Goal: Information Seeking & Learning: Learn about a topic

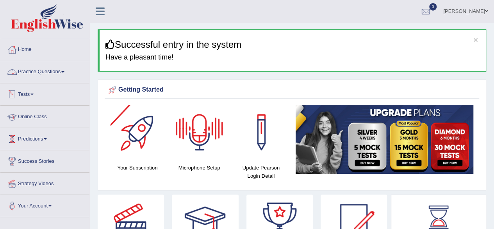
click at [65, 66] on link "Practice Questions" at bounding box center [44, 71] width 89 height 20
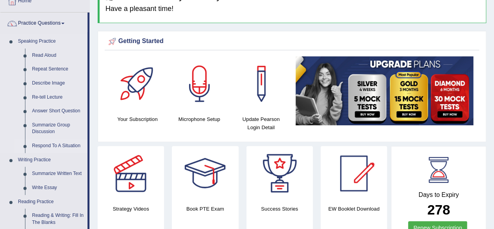
scroll to position [49, 0]
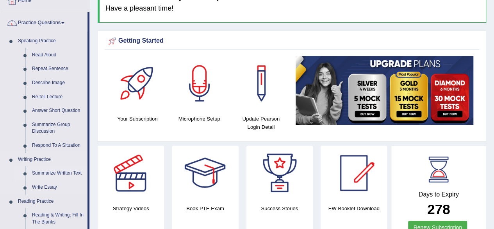
click at [47, 172] on link "Summarize Written Text" at bounding box center [58, 173] width 59 height 14
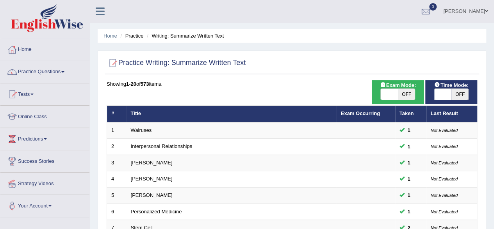
click at [463, 95] on span "OFF" at bounding box center [460, 94] width 17 height 11
checkbox input "true"
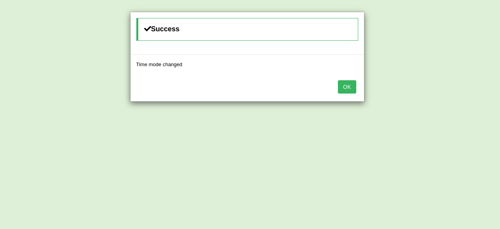
click at [338, 80] on button "OK" at bounding box center [347, 86] width 18 height 13
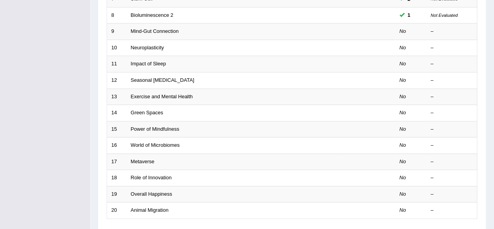
scroll to position [231, 0]
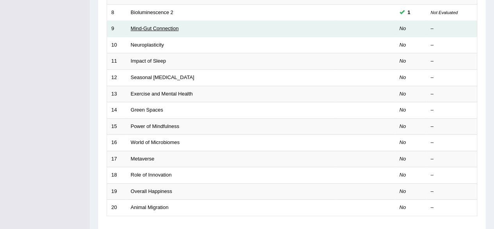
click at [156, 28] on link "Mind-Gut Connection" at bounding box center [155, 28] width 48 height 6
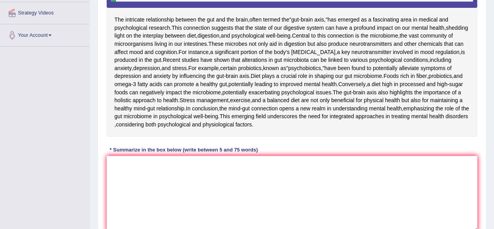
scroll to position [172, 0]
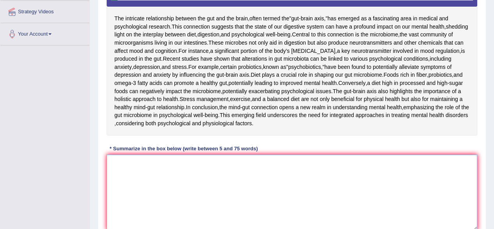
click at [166, 220] on textarea at bounding box center [292, 192] width 371 height 76
type textarea "T"
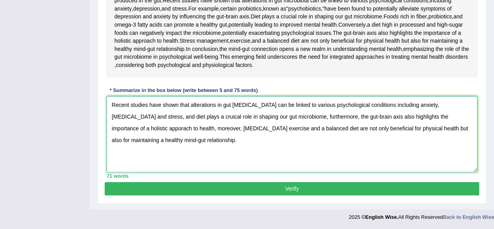
scroll to position [288, 0]
type textarea "Recent studies have shown that alterations in gut microbiota can be linked to v…"
drag, startPoint x: 166, startPoint y: 211, endPoint x: 189, endPoint y: 189, distance: 31.5
click at [189, 189] on button "Verify" at bounding box center [292, 188] width 375 height 13
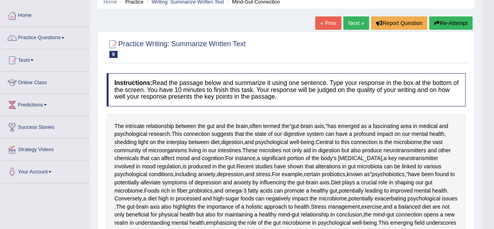
scroll to position [34, 0]
click at [448, 26] on button "Re-Attempt" at bounding box center [450, 22] width 43 height 13
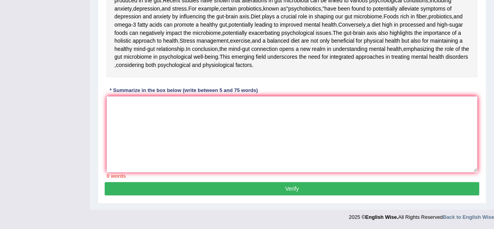
scroll to position [247, 0]
click at [204, 172] on textarea at bounding box center [292, 134] width 371 height 76
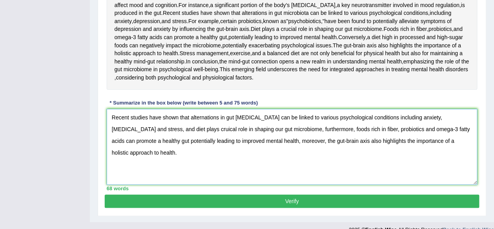
scroll to position [227, 0]
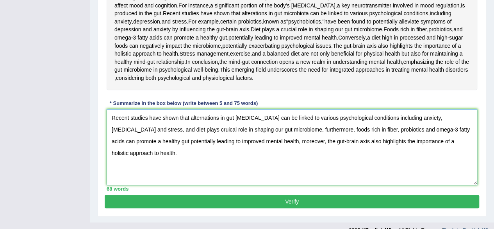
click at [204, 183] on textarea "Recent studies have shown that alternations in gut [MEDICAL_DATA] can be linked…" at bounding box center [292, 147] width 371 height 76
click at [174, 185] on textarea "Recent studies have shown that alterations in gut [MEDICAL_DATA] can be linked …" at bounding box center [292, 147] width 371 height 76
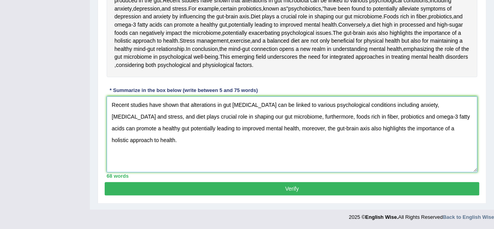
scroll to position [302, 0]
type textarea "Recent studies have shown that alterations in gut microbiota can be linked to v…"
click at [402, 183] on button "Verify" at bounding box center [292, 188] width 375 height 13
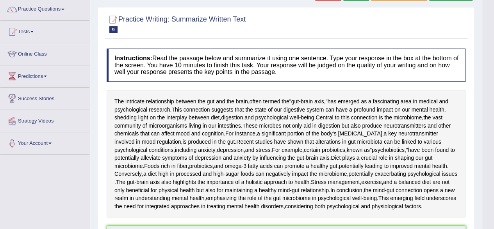
scroll to position [0, 0]
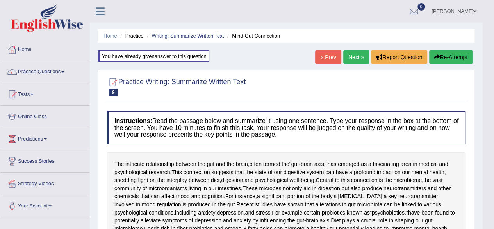
click at [353, 60] on link "Next »" at bounding box center [356, 56] width 26 height 13
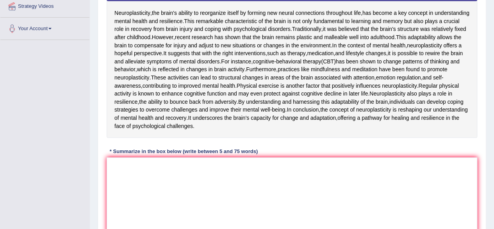
scroll to position [177, 0]
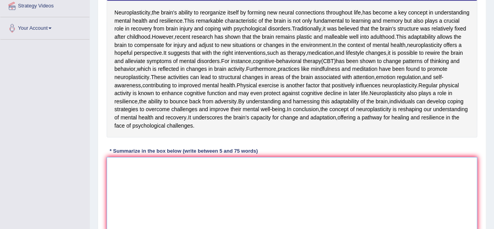
click at [177, 225] on textarea at bounding box center [292, 195] width 371 height 76
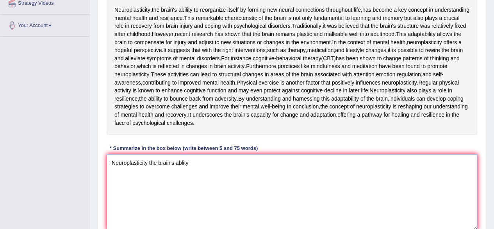
click at [178, 225] on textarea "Neuroplasticity the brain's ablity" at bounding box center [292, 192] width 371 height 76
click at [192, 225] on textarea "Neuroplasticity the brain's ability" at bounding box center [292, 192] width 371 height 76
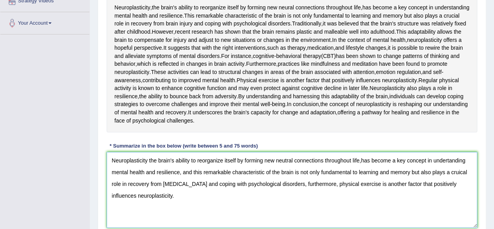
scroll to position [183, 0]
click at [289, 222] on textarea "Neuroplasticity the brain's ability to reorganize itself by forming new neutral…" at bounding box center [292, 189] width 371 height 76
click at [399, 132] on div "Neuroplasticity , the brain's ability to reorganize itself by forming new neura…" at bounding box center [292, 48] width 371 height 166
click at [348, 218] on textarea "Neuroplasticity the brain's ability to reorganize itself by forming new neural …" at bounding box center [292, 189] width 371 height 76
click at [448, 221] on textarea "Neuroplasticity the brain's ability to reorganize itself by forming new neural …" at bounding box center [292, 189] width 371 height 76
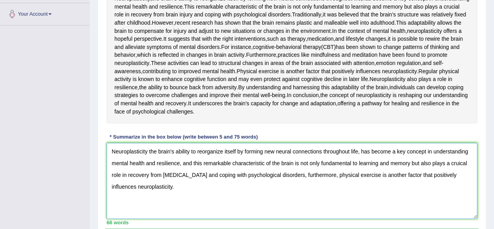
scroll to position [192, 0]
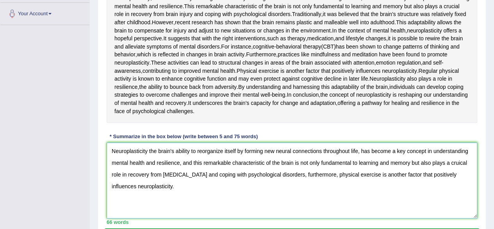
click at [462, 218] on textarea "Neuroplasticity the brain's ability to reorganize itself by forming new neural …" at bounding box center [292, 180] width 371 height 76
click at [469, 218] on textarea "Neuroplasticity the brain's ability to reorganize itself by forming new neural …" at bounding box center [292, 180] width 371 height 76
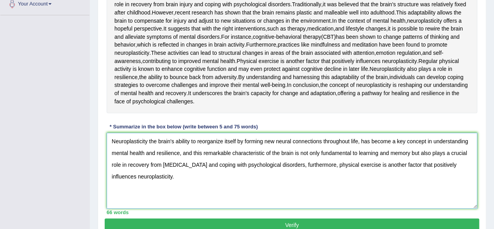
scroll to position [203, 0]
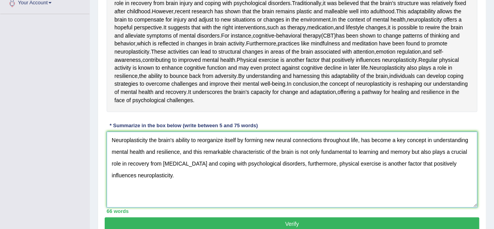
drag, startPoint x: 293, startPoint y: 221, endPoint x: 286, endPoint y: 221, distance: 7.0
click at [286, 207] on textarea "Neuroplasticity the brain's ability to reorganize itself by forming new neural …" at bounding box center [292, 169] width 371 height 76
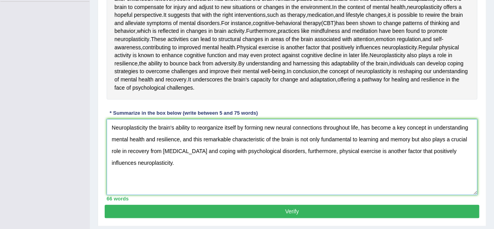
scroll to position [218, 0]
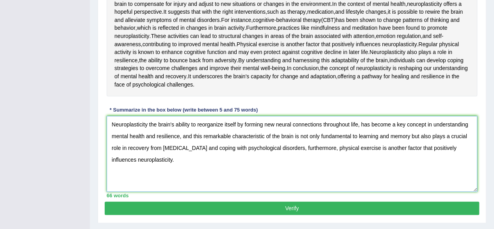
click at [149, 191] on textarea "Neuroplasticity the brain's ability to reorganize itself by forming new neural …" at bounding box center [292, 154] width 371 height 76
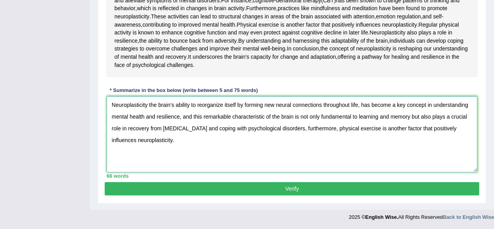
scroll to position [300, 0]
type textarea "Neuroplasticity the brain's ability to reorganize itself by forming new neural …"
click at [189, 188] on button "Verify" at bounding box center [292, 188] width 375 height 13
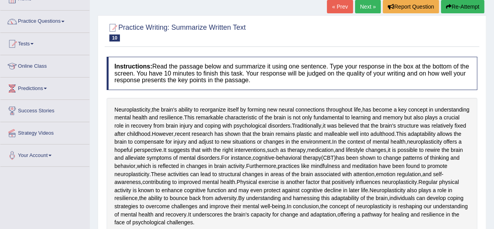
scroll to position [0, 0]
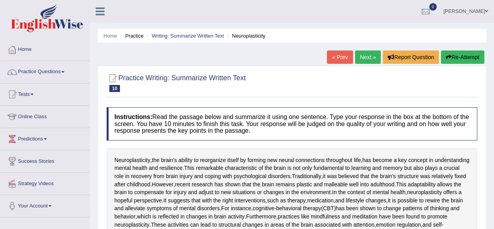
click at [370, 60] on link "Next »" at bounding box center [368, 56] width 26 height 13
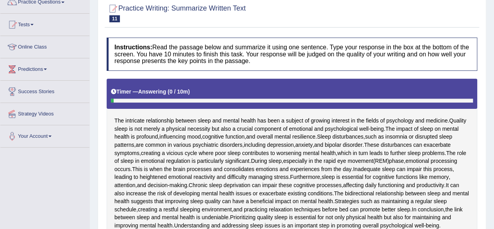
scroll to position [72, 0]
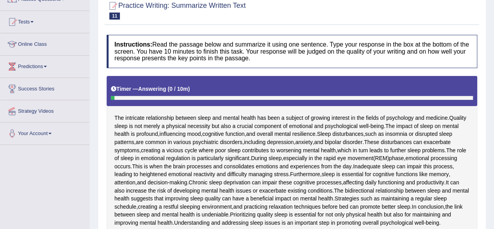
click at [370, 60] on h4 "Instructions: Read the passage below and summarize it using one sentence. Type …" at bounding box center [292, 51] width 371 height 33
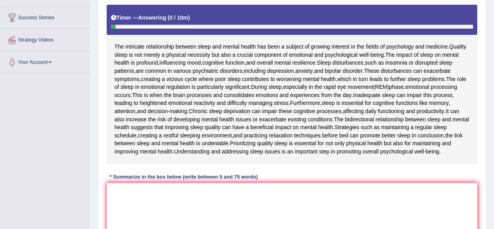
scroll to position [144, 0]
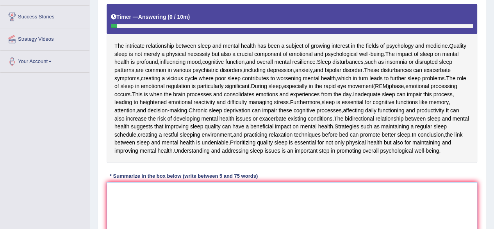
click at [237, 199] on textarea at bounding box center [292, 220] width 371 height 76
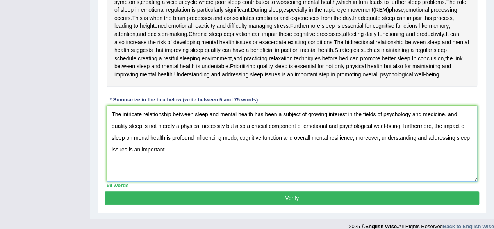
scroll to position [217, 0]
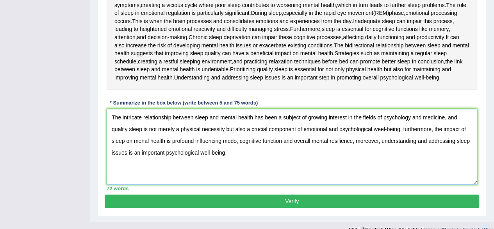
click at [165, 160] on textarea "The intricate relationship between sleep and mental health has been a subject o…" at bounding box center [292, 147] width 371 height 76
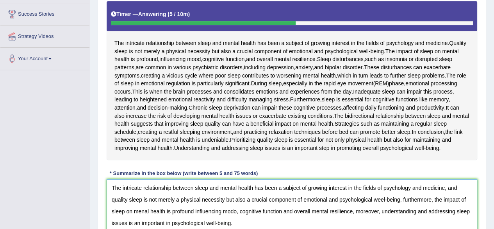
scroll to position [147, 0]
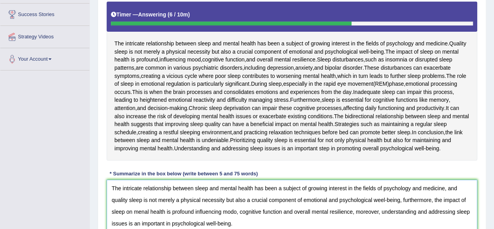
click at [382, 209] on textarea "The intricate relationship between sleep and mental health has been a subject o…" at bounding box center [292, 217] width 371 height 76
click at [145, 222] on textarea "The intricate relationship between sleep and mental health has been a subject o…" at bounding box center [292, 217] width 371 height 76
click at [228, 222] on textarea "The intricate relationship between sleep and mental health has been a subject o…" at bounding box center [292, 217] width 371 height 76
type textarea "The intricate relationship between sleep and mental health has been a subject o…"
click at [287, 179] on div "Instructions: Read the passage below and summarize it using one sentence. Type …" at bounding box center [292, 111] width 375 height 308
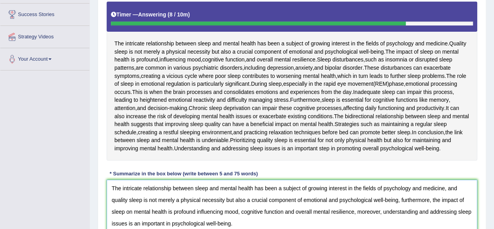
click at [109, 227] on textarea "The intricate relationship between sleep and mental health has been a subject o…" at bounding box center [292, 217] width 371 height 76
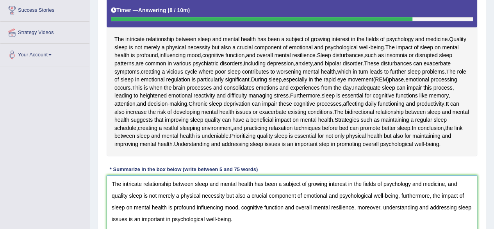
scroll to position [164, 0]
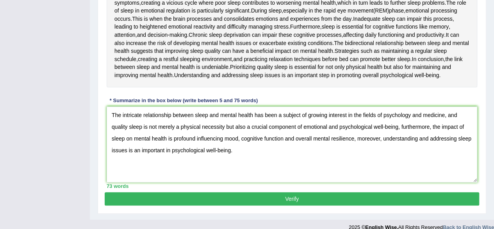
click at [229, 205] on button "Verify" at bounding box center [292, 198] width 375 height 13
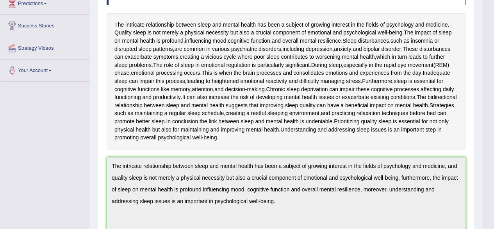
scroll to position [0, 0]
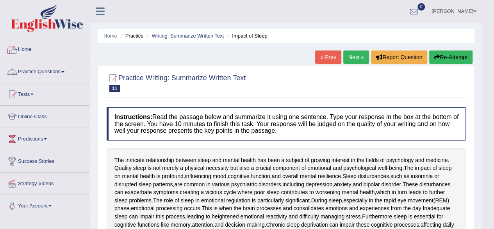
click at [41, 76] on link "Practice Questions" at bounding box center [44, 71] width 89 height 20
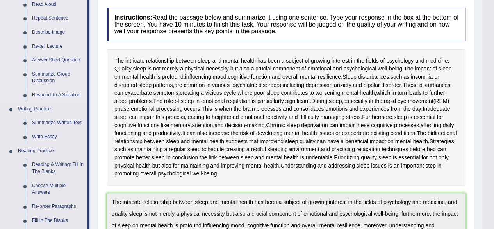
scroll to position [100, 0]
click at [32, 167] on link "Reading & Writing: Fill In The Blanks" at bounding box center [58, 167] width 59 height 21
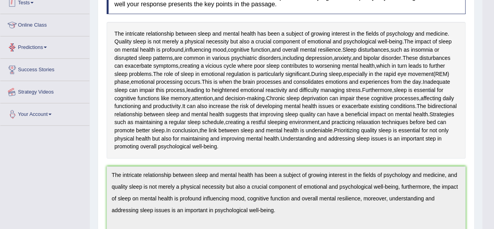
scroll to position [187, 0]
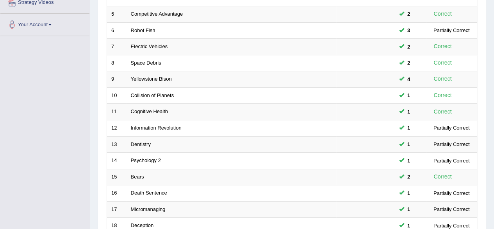
scroll to position [285, 0]
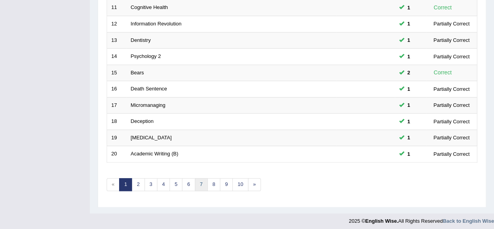
click at [196, 178] on link "7" at bounding box center [201, 184] width 13 height 13
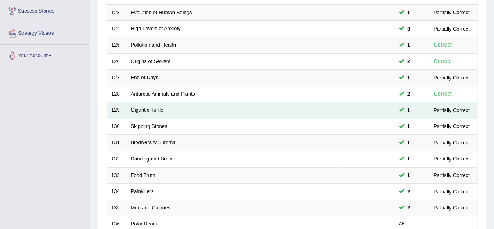
scroll to position [285, 0]
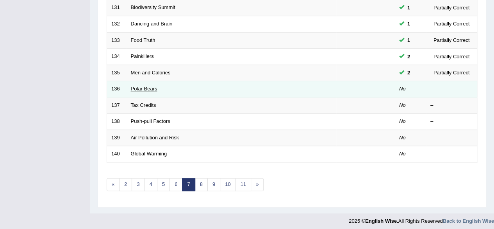
click at [141, 87] on link "Polar Bears" at bounding box center [144, 89] width 27 height 6
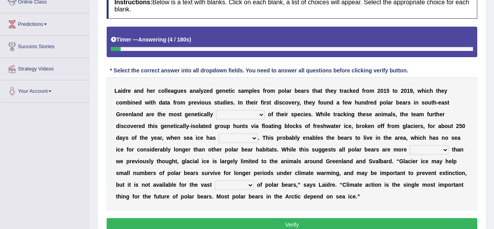
scroll to position [119, 0]
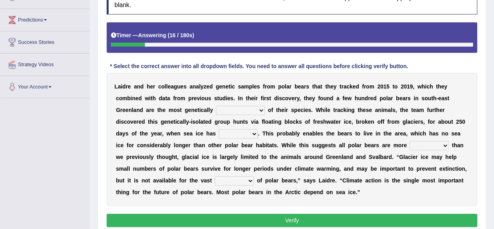
click at [253, 109] on select "articulated correlated isolated overpopulated" at bounding box center [240, 109] width 49 height 9
select select "isolated"
click at [216, 105] on select "articulated correlated isolated overpopulated" at bounding box center [240, 109] width 49 height 9
click at [243, 135] on select "pelted belted melted felted" at bounding box center [238, 133] width 39 height 9
select select "melted"
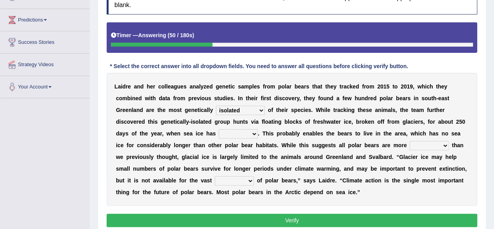
click at [219, 129] on select "pelted belted melted felted" at bounding box center [238, 133] width 39 height 9
click at [438, 141] on select "emollient resilient salient redundant" at bounding box center [429, 145] width 39 height 9
select select "resilient"
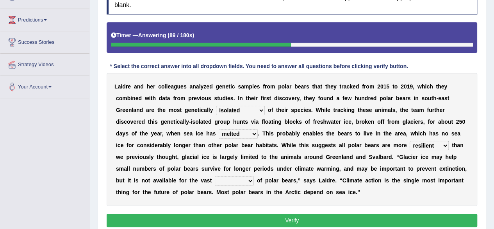
click at [410, 141] on select "emollient resilient salient redundant" at bounding box center [429, 145] width 39 height 9
click at [243, 180] on select "minority familiarity singularity majority" at bounding box center [234, 180] width 39 height 9
select select "majority"
click at [215, 176] on select "minority familiarity singularity majority" at bounding box center [234, 180] width 39 height 9
click at [220, 213] on button "Verify" at bounding box center [292, 219] width 371 height 13
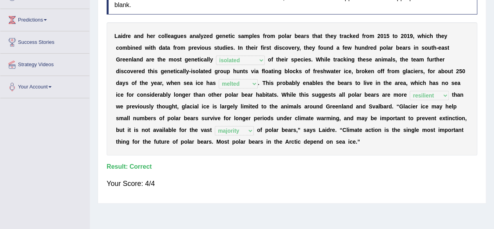
scroll to position [0, 0]
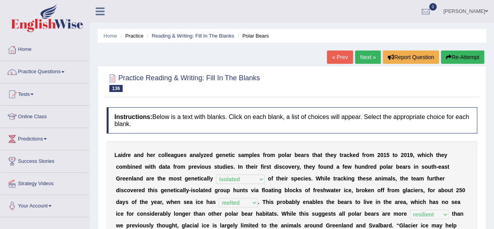
click at [370, 56] on link "Next »" at bounding box center [368, 56] width 26 height 13
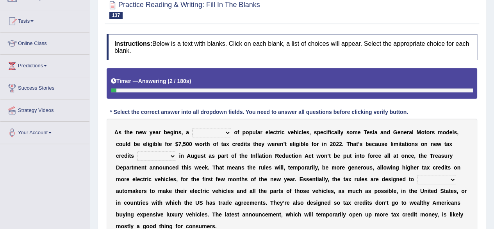
scroll to position [75, 0]
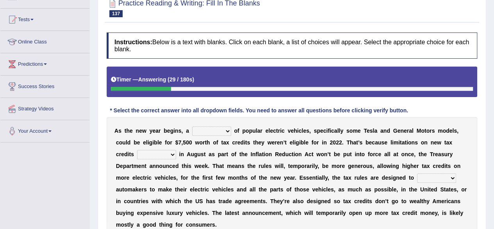
click at [213, 132] on select "population category figure number" at bounding box center [211, 130] width 39 height 9
select select "number"
click at [192, 126] on select "population category figure number" at bounding box center [211, 130] width 39 height 9
click at [168, 153] on select "abstracted attracted redacted enacted" at bounding box center [156, 154] width 39 height 9
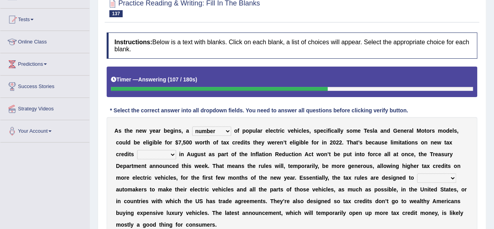
select select "attracted"
click at [137, 150] on select "abstracted attracted redacted enacted" at bounding box center [156, 154] width 39 height 9
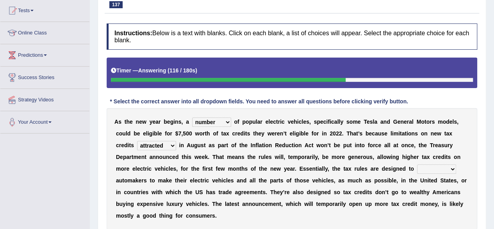
scroll to position [87, 0]
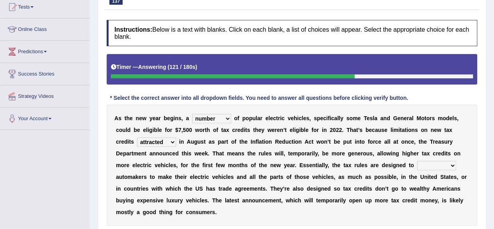
click at [457, 162] on div "A s t h e n e w y e a r b e g i n s , a population category figure number o f p…" at bounding box center [292, 164] width 371 height 121
click at [440, 164] on select "incentivize restrain intimidate civilize" at bounding box center [436, 165] width 39 height 9
select select "intimidate"
click at [417, 161] on select "incentivize restrain intimidate civilize" at bounding box center [436, 165] width 39 height 9
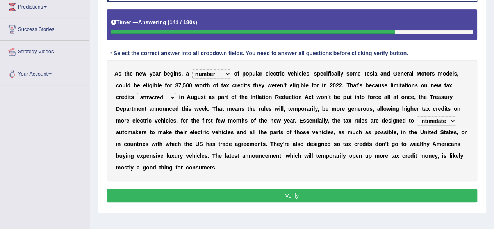
scroll to position [133, 0]
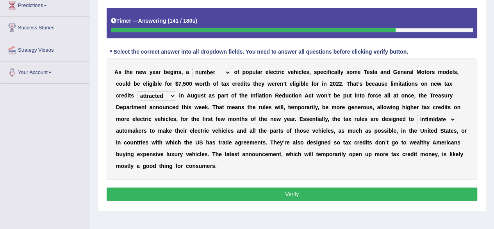
click at [439, 204] on div "Instructions: Below is a text with blanks. Click on each blank, a list of choic…" at bounding box center [292, 88] width 375 height 237
click at [433, 199] on button "Verify" at bounding box center [292, 193] width 371 height 13
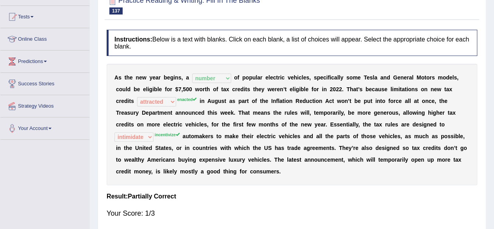
scroll to position [0, 0]
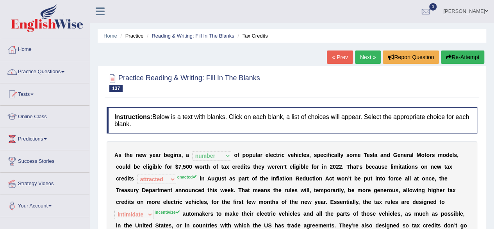
click at [294, 38] on ul "Home Practice Reading & Writing: Fill In The Blanks Tax Credits" at bounding box center [292, 36] width 389 height 14
click at [460, 57] on button "Re-Attempt" at bounding box center [462, 56] width 43 height 13
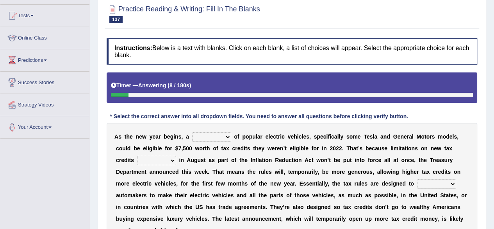
scroll to position [79, 0]
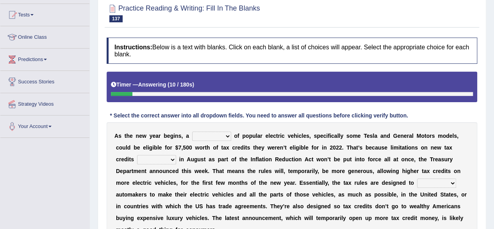
click at [216, 131] on select "population category figure number" at bounding box center [211, 135] width 39 height 9
select select "number"
click at [192, 131] on select "population category figure number" at bounding box center [211, 135] width 39 height 9
click at [152, 158] on select "abstracted attracted redacted enacted" at bounding box center [156, 159] width 39 height 9
select select "enacted"
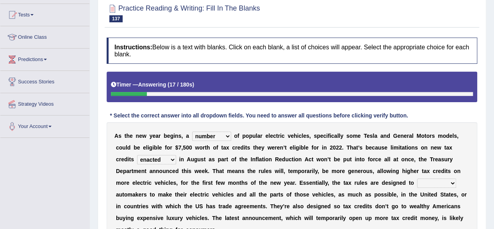
click at [137, 155] on select "abstracted attracted redacted enacted" at bounding box center [156, 159] width 39 height 9
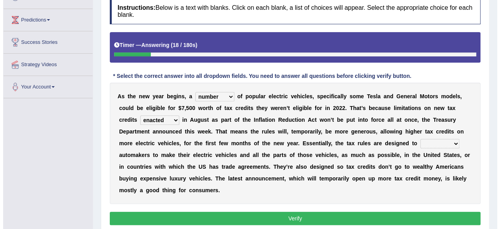
scroll to position [120, 0]
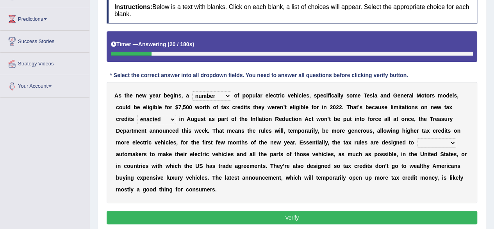
click at [423, 143] on select "incentivize restrain intimidate civilize" at bounding box center [436, 142] width 39 height 9
select select "incentivize"
click at [417, 138] on select "incentivize restrain intimidate civilize" at bounding box center [436, 142] width 39 height 9
click at [282, 214] on button "Verify" at bounding box center [292, 217] width 371 height 13
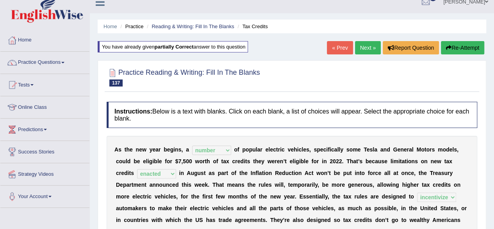
scroll to position [0, 0]
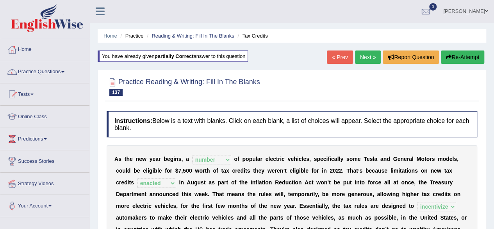
click at [368, 55] on link "Next »" at bounding box center [368, 56] width 26 height 13
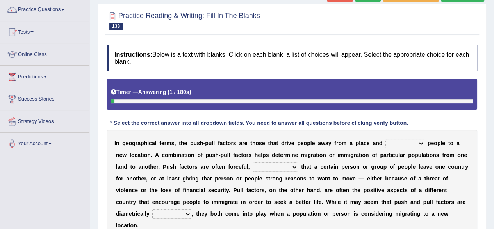
scroll to position [102, 0]
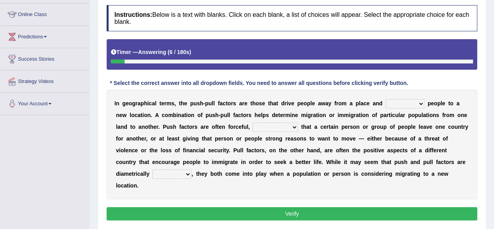
click at [397, 103] on select "withdraw tantalize appeal draw" at bounding box center [405, 103] width 39 height 9
select select "draw"
click at [386, 99] on select "withdraw tantalize appeal draw" at bounding box center [405, 103] width 39 height 9
click at [276, 127] on select "demanding resigning contending commending" at bounding box center [275, 126] width 45 height 9
select select "demanding"
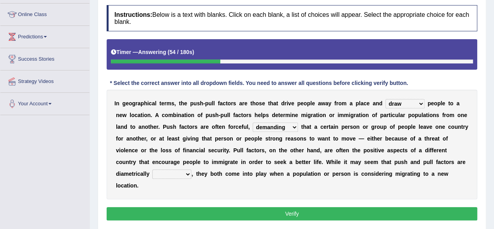
click at [253, 122] on select "demanding resigning contending commending" at bounding box center [275, 126] width 45 height 9
click at [178, 173] on select "attracted reviewed opposed struggled" at bounding box center [171, 173] width 39 height 9
select select "struggled"
click at [152, 169] on select "attracted reviewed opposed struggled" at bounding box center [171, 173] width 39 height 9
click at [180, 213] on button "Verify" at bounding box center [292, 213] width 371 height 13
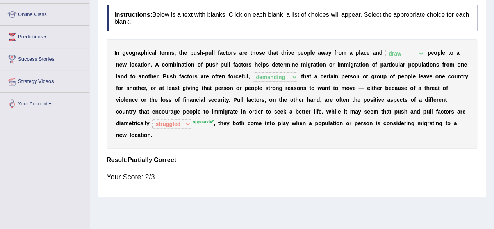
scroll to position [0, 0]
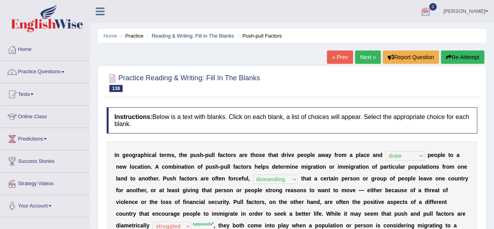
click at [450, 56] on button "Re-Attempt" at bounding box center [462, 56] width 43 height 13
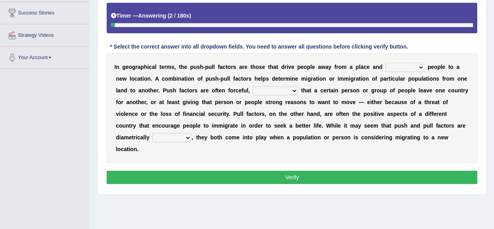
click at [396, 63] on select "withdraw tantalize appeal draw" at bounding box center [405, 67] width 39 height 9
select select "draw"
click at [386, 63] on select "withdraw tantalize appeal draw" at bounding box center [405, 67] width 39 height 9
click at [269, 90] on select "demanding resigning contending commending" at bounding box center [275, 90] width 45 height 9
select select "demanding"
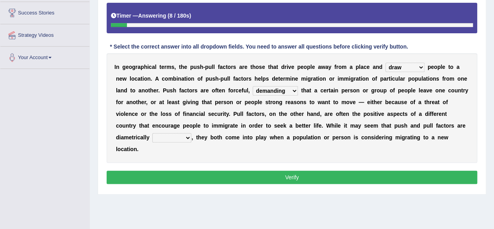
click at [253, 86] on select "demanding resigning contending commending" at bounding box center [275, 90] width 45 height 9
click at [170, 136] on select "attracted reviewed opposed struggled" at bounding box center [171, 137] width 39 height 9
select select "opposed"
click at [152, 133] on select "attracted reviewed opposed struggled" at bounding box center [171, 137] width 39 height 9
click at [171, 173] on button "Verify" at bounding box center [292, 176] width 371 height 13
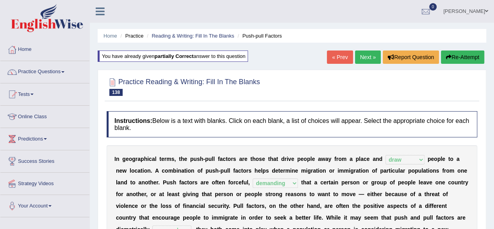
click at [363, 60] on link "Next »" at bounding box center [368, 56] width 26 height 13
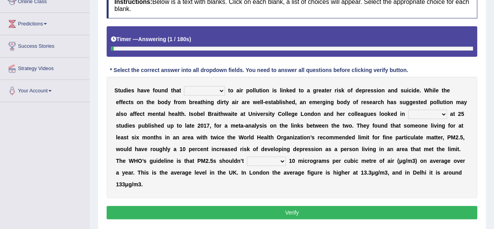
scroll to position [123, 0]
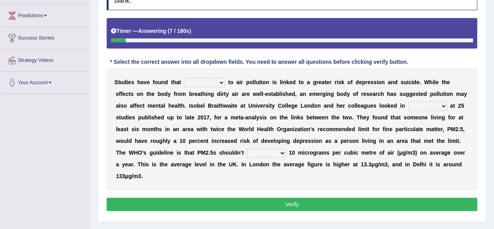
click at [217, 84] on select "exposure enclosure foreclosure composure" at bounding box center [204, 82] width 41 height 9
select select "exposure"
click at [184, 78] on select "exposure enclosure foreclosure composure" at bounding box center [204, 82] width 41 height 9
click at [434, 106] on select "favor charge support detail" at bounding box center [427, 105] width 39 height 9
select select "detail"
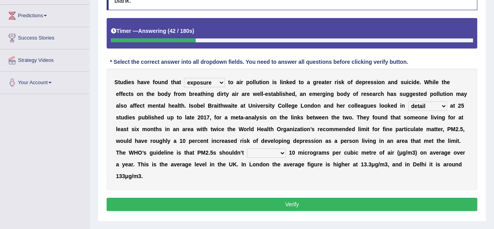
click at [408, 101] on select "favor charge support detail" at bounding box center [427, 105] width 39 height 9
click at [264, 151] on select "exceed proceed succeed impede" at bounding box center [266, 152] width 39 height 9
select select "exceed"
click at [247, 148] on select "exceed proceed succeed impede" at bounding box center [266, 152] width 39 height 9
click at [240, 205] on button "Verify" at bounding box center [292, 203] width 371 height 13
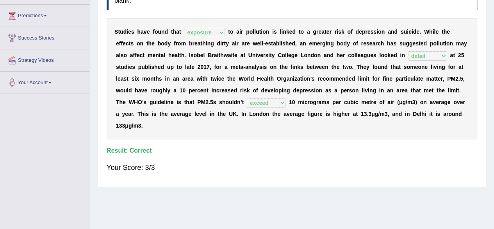
scroll to position [0, 0]
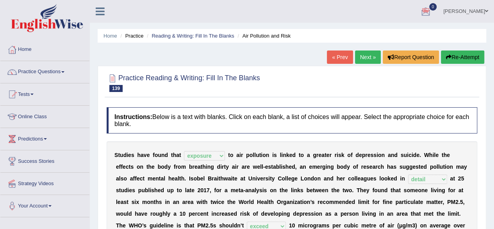
click at [363, 55] on link "Next »" at bounding box center [368, 56] width 26 height 13
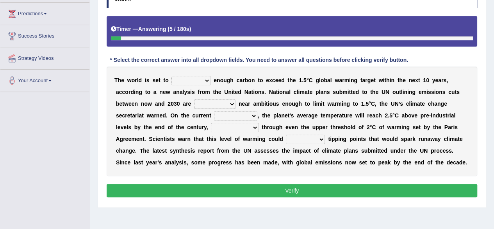
scroll to position [127, 0]
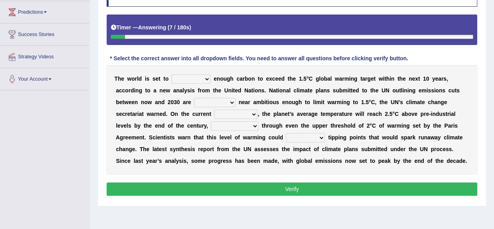
click at [195, 78] on select "summit emit admit commit" at bounding box center [191, 78] width 39 height 9
click at [172, 74] on select "summit emit admit commit" at bounding box center [191, 78] width 39 height 9
click at [199, 79] on select "summit emit admit commit" at bounding box center [191, 78] width 39 height 9
select select "summit"
click at [172, 74] on select "summit emit admit commit" at bounding box center [191, 78] width 39 height 9
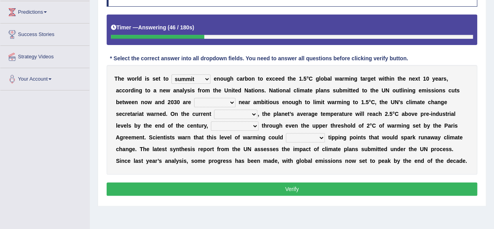
click at [200, 100] on select "elsewhere anywhere everywhere nowhere" at bounding box center [214, 102] width 41 height 9
click at [194, 98] on select "elsewhere anywhere everywhere nowhere" at bounding box center [214, 102] width 41 height 9
click at [231, 102] on select "elsewhere anywhere everywhere nowhere" at bounding box center [214, 102] width 41 height 9
select select "elsewhere"
click at [194, 98] on select "elsewhere anywhere everywhere nowhere" at bounding box center [214, 102] width 41 height 9
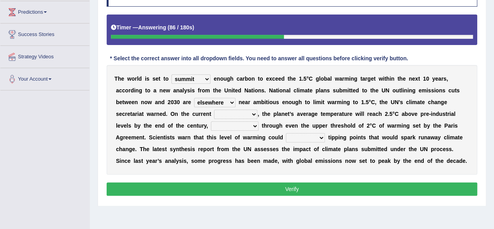
click at [227, 111] on select "introductory intimidatory trajectory articulatory" at bounding box center [235, 113] width 43 height 9
select select "trajectory"
click at [214, 109] on select "introductory intimidatory trajectory articulatory" at bounding box center [235, 113] width 43 height 9
click at [242, 125] on select "broadcasting blasting nominating differentiating" at bounding box center [235, 125] width 48 height 9
select select "broadcasting"
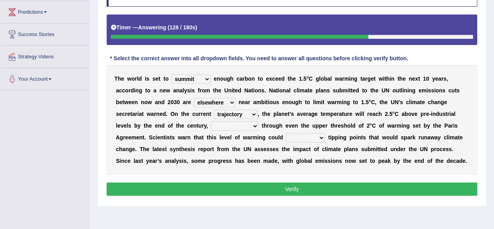
click at [211, 121] on select "broadcasting blasting nominating differentiating" at bounding box center [235, 125] width 48 height 9
click at [310, 134] on select "elate trigger oversize downsize" at bounding box center [305, 137] width 39 height 9
select select "trigger"
click at [286, 133] on select "elate trigger oversize downsize" at bounding box center [305, 137] width 39 height 9
click at [273, 189] on button "Verify" at bounding box center [292, 188] width 371 height 13
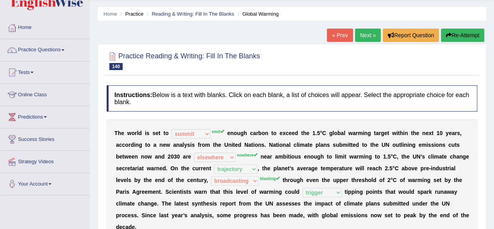
scroll to position [25, 0]
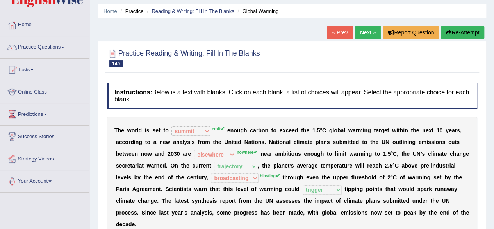
click at [457, 37] on button "Re-Attempt" at bounding box center [462, 32] width 43 height 13
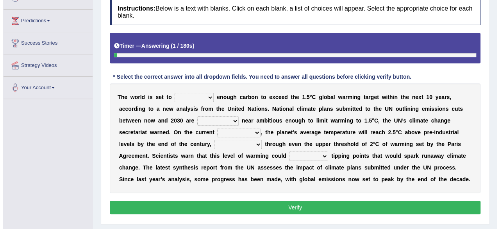
scroll to position [119, 0]
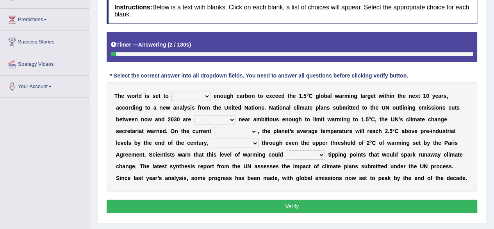
click at [188, 93] on select "summit emit admit commit" at bounding box center [191, 95] width 39 height 9
select select "emit"
click at [172, 91] on select "summit emit admit commit" at bounding box center [191, 95] width 39 height 9
click at [214, 116] on select "elsewhere anywhere everywhere nowhere" at bounding box center [214, 119] width 41 height 9
select select "nowhere"
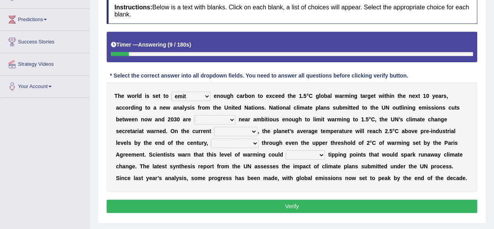
click at [194, 115] on select "elsewhere anywhere everywhere nowhere" at bounding box center [214, 119] width 41 height 9
click at [243, 130] on select "introductory intimidatory trajectory articulatory" at bounding box center [235, 131] width 43 height 9
select select "trajectory"
click at [214, 127] on select "introductory intimidatory trajectory articulatory" at bounding box center [235, 131] width 43 height 9
click at [250, 141] on select "broadcasting blasting nominating differentiating" at bounding box center [235, 142] width 48 height 9
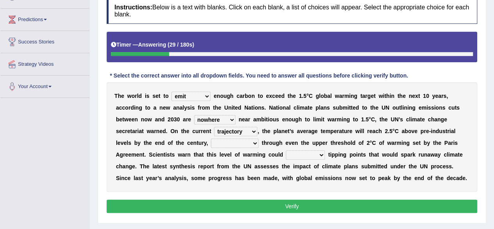
select select "blasting"
click at [211, 138] on select "broadcasting blasting nominating differentiating" at bounding box center [235, 142] width 48 height 9
click at [307, 155] on select "elate trigger oversize downsize" at bounding box center [305, 154] width 39 height 9
select select "trigger"
click at [286, 150] on select "elate trigger oversize downsize" at bounding box center [305, 154] width 39 height 9
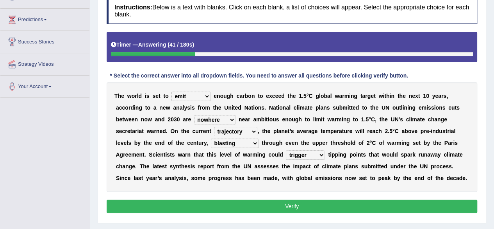
click at [279, 207] on button "Verify" at bounding box center [292, 205] width 371 height 13
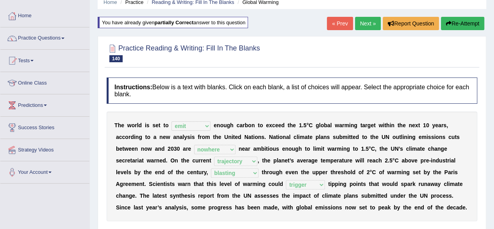
scroll to position [0, 0]
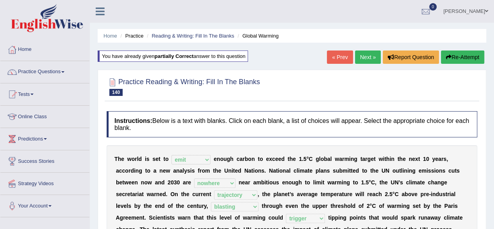
click at [370, 53] on link "Next »" at bounding box center [368, 56] width 26 height 13
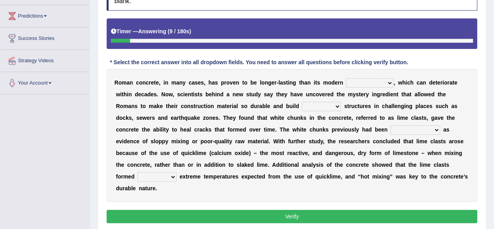
scroll to position [123, 0]
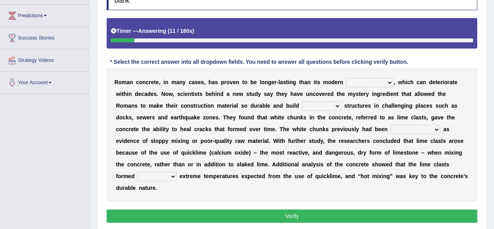
click at [355, 85] on select "flocculent equivalent ambivalent rambunctious" at bounding box center [369, 82] width 47 height 9
select select "flocculent"
click at [346, 78] on select "flocculent equivalent ambivalent rambunctious" at bounding box center [369, 82] width 47 height 9
drag, startPoint x: 388, startPoint y: 100, endPoint x: 382, endPoint y: 79, distance: 22.5
click at [382, 79] on div "R o m a n c o n c r e t e , i n m a n y c a s e s , h a s p r o v e n t o b e l…" at bounding box center [292, 134] width 371 height 133
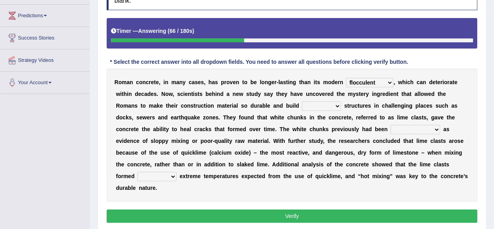
click at [288, 106] on b "b" at bounding box center [288, 105] width 4 height 6
click at [332, 101] on select "amplified evasive elaborate equivocal" at bounding box center [321, 105] width 39 height 9
select select "amplified"
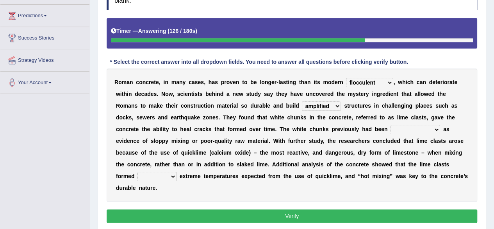
click at [302, 101] on select "amplified evasive elaborate equivocal" at bounding box center [321, 105] width 39 height 9
click at [410, 125] on select "overlooked overdeveloped oversaw overrefined" at bounding box center [416, 129] width 50 height 9
select select "overlooked"
click at [391, 125] on select "overlooked overdeveloped oversaw overrefined" at bounding box center [416, 129] width 50 height 9
click at [153, 175] on select "in within off at" at bounding box center [157, 176] width 39 height 9
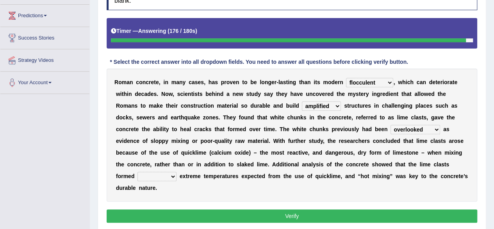
select select "in"
click at [138, 172] on select "in within off at" at bounding box center [157, 176] width 39 height 9
click at [164, 179] on select "in within off at" at bounding box center [157, 176] width 39 height 9
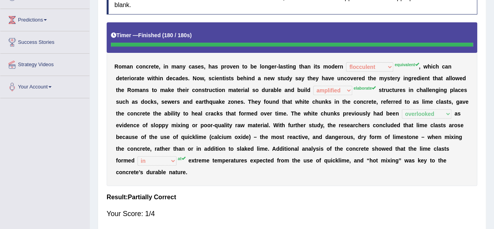
scroll to position [0, 0]
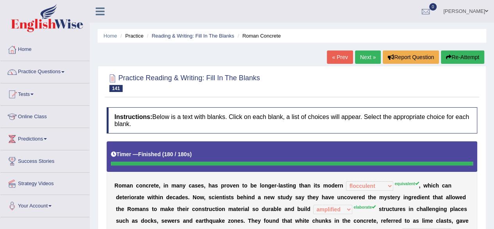
click at [456, 55] on button "Re-Attempt" at bounding box center [462, 56] width 43 height 13
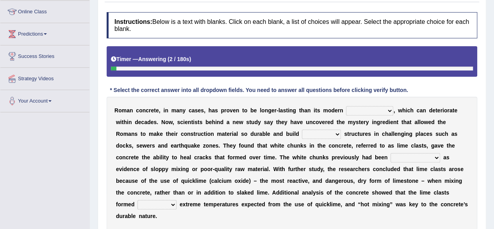
scroll to position [116, 0]
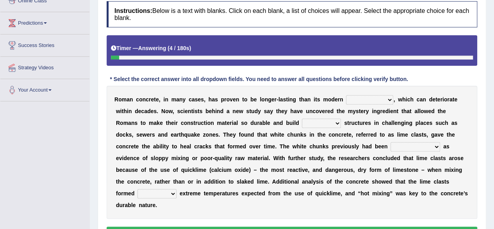
click at [381, 95] on select "flocculent equivalent ambivalent rambunctious" at bounding box center [369, 99] width 47 height 9
select select "equivalent"
click at [346, 95] on select "flocculent equivalent ambivalent rambunctious" at bounding box center [369, 99] width 47 height 9
click at [319, 120] on select "amplified evasive elaborate equivocal" at bounding box center [321, 122] width 39 height 9
select select "evasive"
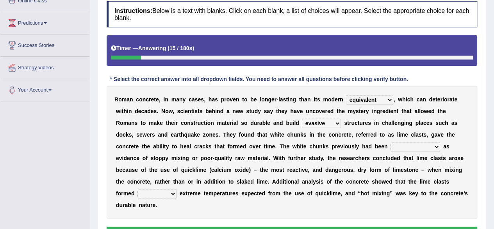
click at [302, 118] on select "amplified evasive elaborate equivocal" at bounding box center [321, 122] width 39 height 9
click at [403, 147] on select "overlooked overdeveloped oversaw overrefined" at bounding box center [416, 146] width 50 height 9
select select "overlooked"
click at [391, 142] on select "overlooked overdeveloped oversaw overrefined" at bounding box center [416, 146] width 50 height 9
click at [315, 120] on select "amplified evasive elaborate equivocal" at bounding box center [321, 122] width 39 height 9
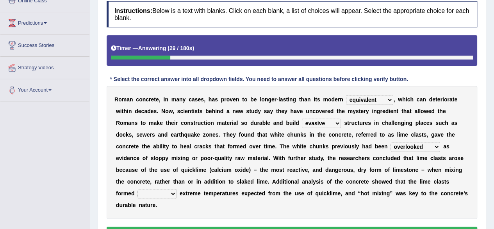
select select "amplified"
click at [302, 118] on select "amplified evasive elaborate equivocal" at bounding box center [321, 122] width 39 height 9
click at [160, 189] on select "in within off at" at bounding box center [157, 193] width 39 height 9
select select "at"
click at [138, 189] on select "in within off at" at bounding box center [157, 193] width 39 height 9
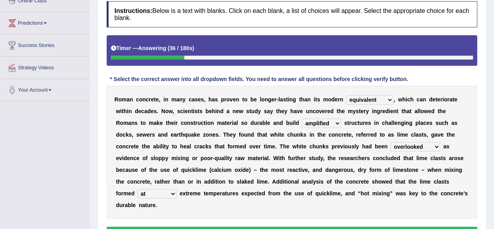
click at [336, 124] on select "amplified evasive elaborate equivocal" at bounding box center [321, 122] width 39 height 9
select select "evasive"
click at [302, 118] on select "amplified evasive elaborate equivocal" at bounding box center [321, 122] width 39 height 9
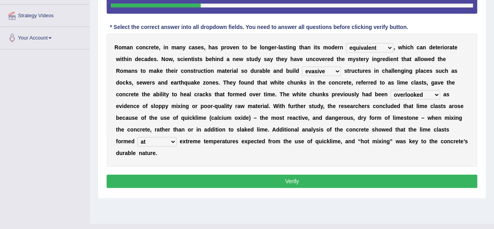
scroll to position [171, 0]
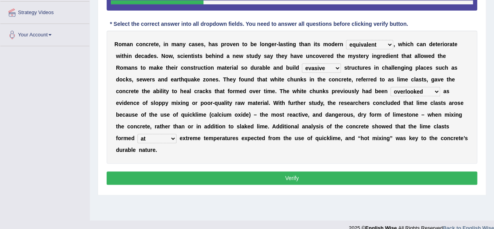
click at [287, 178] on button "Verify" at bounding box center [292, 177] width 371 height 13
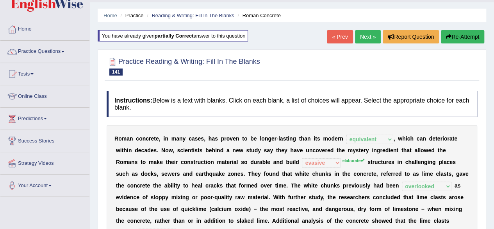
scroll to position [0, 0]
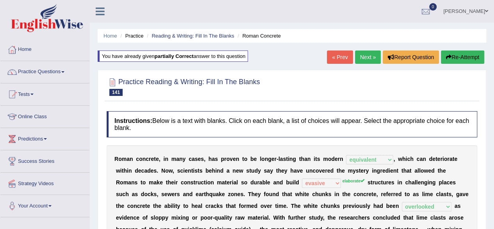
click at [366, 58] on link "Next »" at bounding box center [368, 56] width 26 height 13
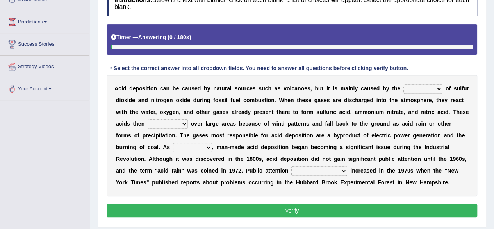
scroll to position [121, 0]
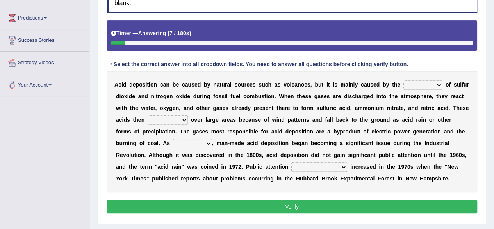
click at [420, 82] on select "release lease tease cease" at bounding box center [423, 84] width 39 height 9
select select "release"
click at [404, 80] on select "release lease tease cease" at bounding box center [423, 84] width 39 height 9
click at [172, 122] on select "dispose disapprove disperse disposition" at bounding box center [168, 119] width 40 height 9
select select "disperse"
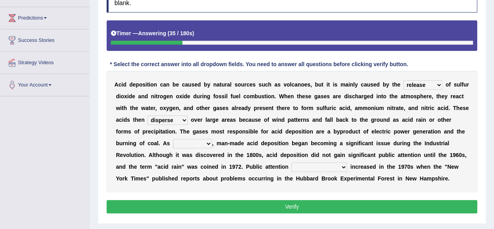
click at [148, 115] on select "dispose disapprove disperse disposition" at bounding box center [168, 119] width 40 height 9
click at [173, 143] on select "saying part evidence such" at bounding box center [192, 143] width 39 height 9
select select "such"
click at [173, 139] on select "saying part evidence such" at bounding box center [192, 143] width 39 height 9
click at [305, 163] on select "inadvertently geometrically comprehensively further" at bounding box center [319, 166] width 56 height 9
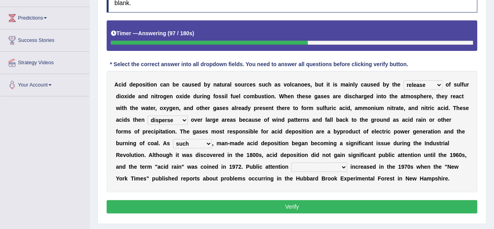
select select "further"
click at [291, 162] on select "inadvertently geometrically comprehensively further" at bounding box center [319, 166] width 56 height 9
click at [288, 206] on button "Verify" at bounding box center [292, 206] width 371 height 13
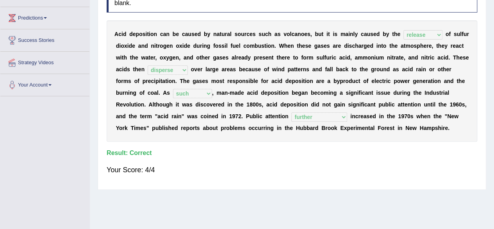
scroll to position [0, 0]
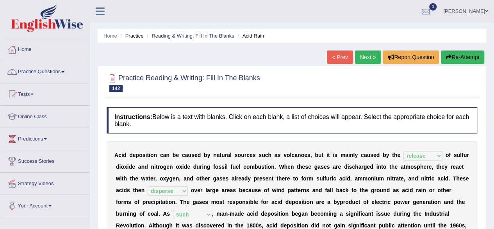
click at [360, 60] on link "Next »" at bounding box center [368, 56] width 26 height 13
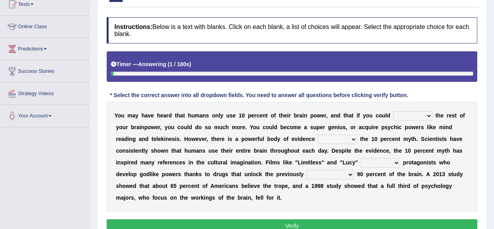
scroll to position [91, 0]
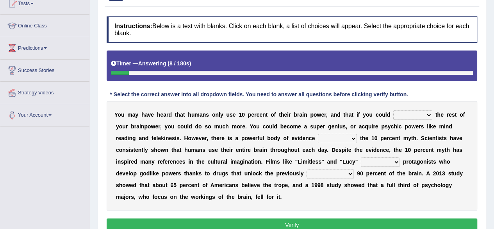
click at [414, 114] on select "unnerve unleash underlie uncover" at bounding box center [412, 114] width 39 height 9
click at [393, 110] on select "unnerve unleash underlie uncover" at bounding box center [412, 114] width 39 height 9
click at [415, 113] on select "unnerve unleash underlie uncover" at bounding box center [412, 114] width 39 height 9
select select "unleash"
click at [393, 110] on select "unnerve unleash underlie uncover" at bounding box center [412, 114] width 39 height 9
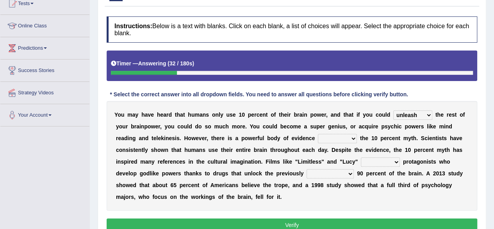
click at [344, 135] on select "debunking diluting colliding swerving" at bounding box center [337, 138] width 39 height 9
select select "debunking"
click at [318, 134] on select "debunking diluting colliding swerving" at bounding box center [337, 138] width 39 height 9
click at [395, 159] on select "convict depict constrict restrict" at bounding box center [380, 161] width 39 height 9
select select "depict"
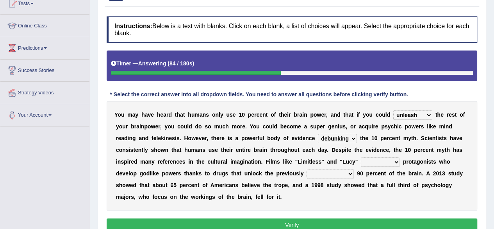
click at [361, 157] on select "convict depict constrict restrict" at bounding box center [380, 161] width 39 height 9
click at [338, 171] on select "inaccessible insusceptible insupportable interpersonal" at bounding box center [330, 173] width 47 height 9
select select "inaccessible"
click at [307, 169] on select "inaccessible insusceptible insupportable interpersonal" at bounding box center [330, 173] width 47 height 9
click at [304, 222] on button "Verify" at bounding box center [292, 224] width 371 height 13
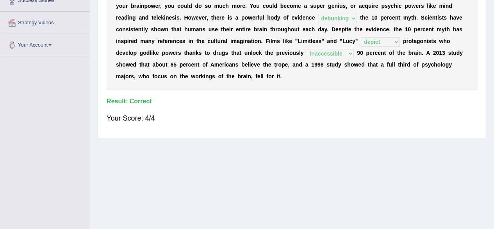
scroll to position [0, 0]
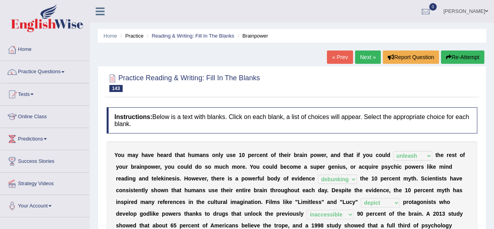
click at [361, 55] on link "Next »" at bounding box center [368, 56] width 26 height 13
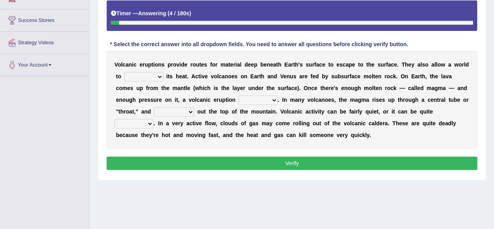
scroll to position [130, 0]
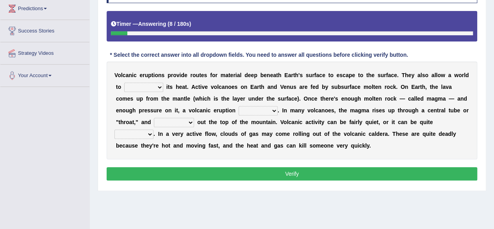
click at [152, 89] on select "invent dent prevent vent" at bounding box center [143, 86] width 39 height 9
select select "prevent"
click at [124, 82] on select "invent dent prevent vent" at bounding box center [143, 86] width 39 height 9
click at [271, 111] on select "occurs concurs recurs incurs" at bounding box center [258, 110] width 39 height 9
select select "occurs"
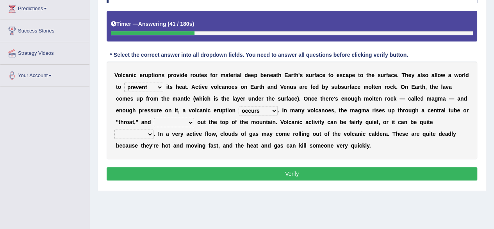
click at [239, 106] on select "occurs concurs recurs incurs" at bounding box center [258, 110] width 39 height 9
click at [167, 124] on select "merges converges submerges emerges" at bounding box center [174, 122] width 40 height 9
select select "merges"
click at [154, 118] on select "merges converges submerges emerges" at bounding box center [174, 122] width 40 height 9
click at [143, 134] on select "qualified equivalent explosive tranquil" at bounding box center [133, 133] width 39 height 9
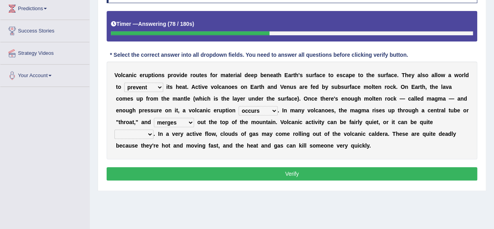
select select "explosive"
click at [114, 129] on select "qualified equivalent explosive tranquil" at bounding box center [133, 133] width 39 height 9
click at [140, 168] on button "Verify" at bounding box center [292, 173] width 371 height 13
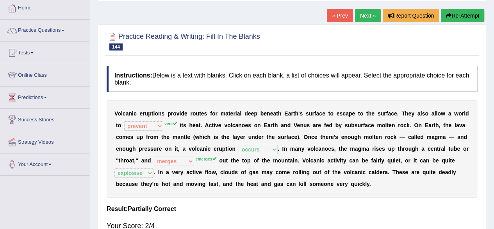
scroll to position [0, 0]
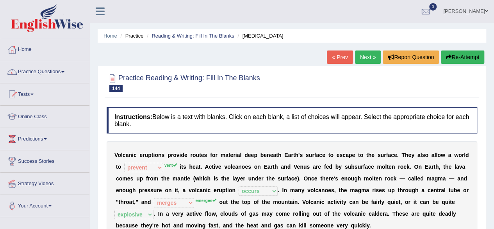
click at [454, 58] on button "Re-Attempt" at bounding box center [462, 56] width 43 height 13
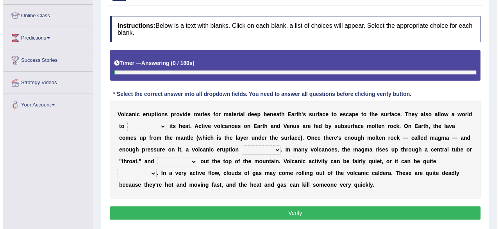
scroll to position [102, 0]
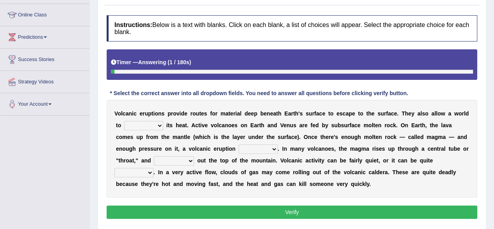
click at [147, 124] on select "invent dent prevent vent" at bounding box center [143, 125] width 39 height 9
select select "vent"
click at [124, 121] on select "invent dent prevent vent" at bounding box center [143, 125] width 39 height 9
click at [264, 147] on select "occurs concurs recurs incurs" at bounding box center [258, 148] width 39 height 9
select select "occurs"
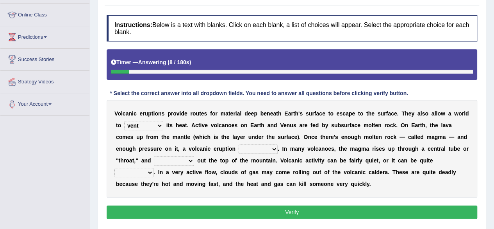
click at [239, 144] on select "occurs concurs recurs incurs" at bounding box center [258, 148] width 39 height 9
click at [176, 158] on select "merges converges submerges emerges" at bounding box center [174, 160] width 40 height 9
select select "emerges"
click at [154, 156] on select "merges converges submerges emerges" at bounding box center [174, 160] width 40 height 9
click at [123, 176] on div "V o l c a n i c e r u p t i o n s p r o v i d e r o u t e s f o r m a t e r i a…" at bounding box center [292, 149] width 371 height 98
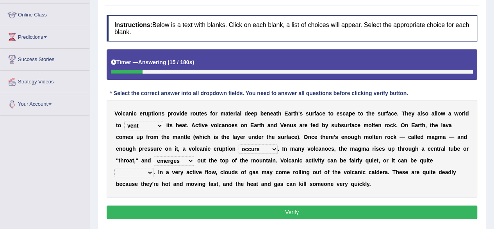
click at [131, 173] on select "qualified equivalent explosive tranquil" at bounding box center [133, 172] width 39 height 9
select select "explosive"
click at [114, 168] on select "qualified equivalent explosive tranquil" at bounding box center [133, 172] width 39 height 9
click at [142, 211] on button "Verify" at bounding box center [292, 211] width 371 height 13
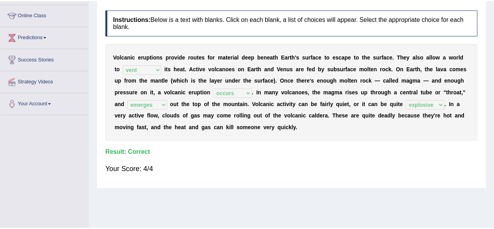
scroll to position [0, 0]
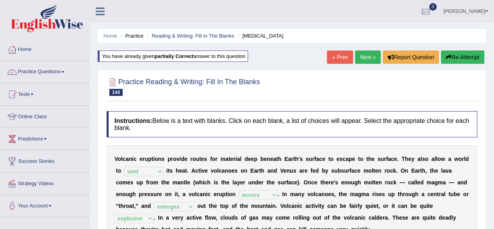
click at [362, 61] on link "Next »" at bounding box center [368, 56] width 26 height 13
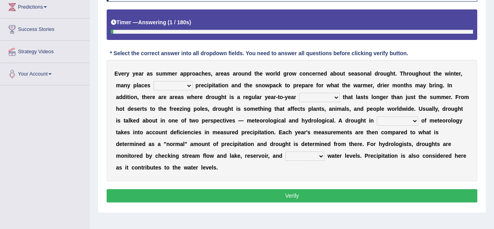
scroll to position [132, 0]
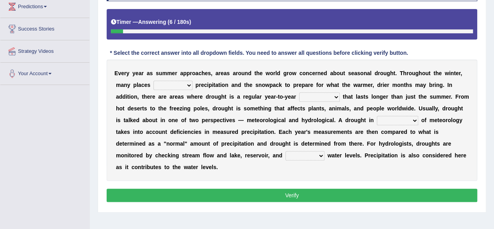
click at [189, 86] on select "senate monitor compete reveal" at bounding box center [173, 84] width 39 height 9
select select "monitor"
click at [154, 80] on select "senate monitor compete reveal" at bounding box center [173, 84] width 39 height 9
click at [323, 95] on select "reference currency occurrence conference" at bounding box center [319, 96] width 41 height 9
select select "occurrence"
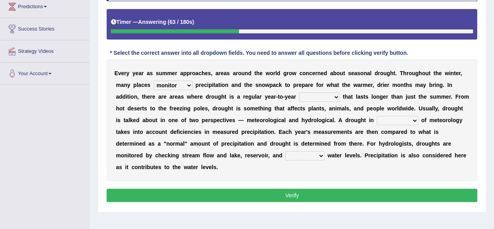
click at [299, 92] on select "reference currency occurrence conference" at bounding box center [319, 96] width 41 height 9
click at [332, 93] on select "reference currency occurrence conference" at bounding box center [319, 96] width 41 height 9
click at [398, 118] on select "possession terms memory violation" at bounding box center [397, 120] width 41 height 9
select select "terms"
click at [377, 116] on select "possession terms memory violation" at bounding box center [397, 120] width 41 height 9
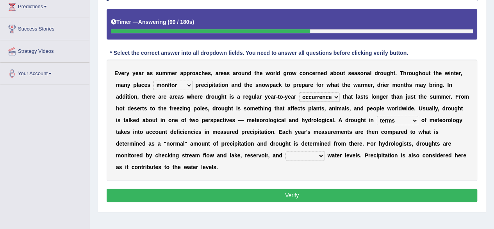
click at [316, 154] on select "troffer aquifer roofer hoofer" at bounding box center [305, 155] width 39 height 9
select select "roofer"
click at [286, 151] on select "troffer aquifer roofer hoofer" at bounding box center [305, 155] width 39 height 9
click at [303, 195] on button "Verify" at bounding box center [292, 194] width 371 height 13
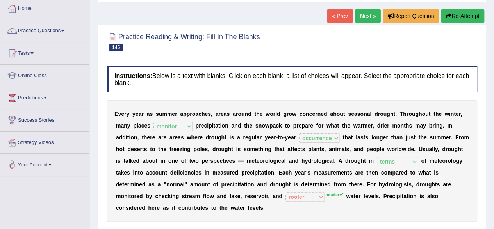
scroll to position [40, 0]
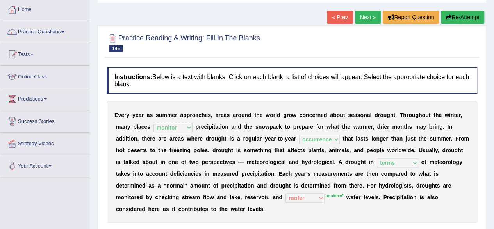
click at [359, 18] on link "Next »" at bounding box center [368, 17] width 26 height 13
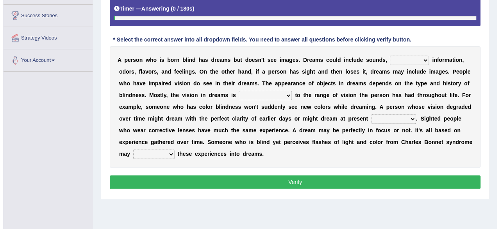
scroll to position [145, 0]
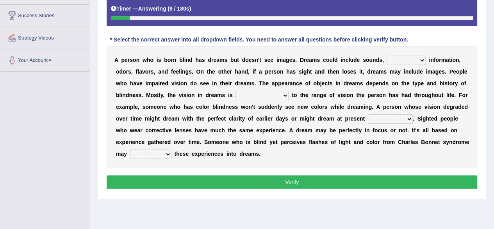
click at [394, 62] on select "volatile tactile versatile fertile" at bounding box center [406, 59] width 39 height 9
select select "versatile"
click at [387, 55] on select "volatile tactile versatile fertile" at bounding box center [406, 59] width 39 height 9
click at [268, 93] on select "comparable interchangeable incomparable imperturbable" at bounding box center [262, 95] width 53 height 9
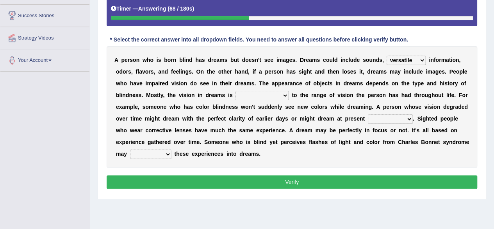
select select "incomparable"
click at [236, 91] on select "comparable interchangeable incomparable imperturbable" at bounding box center [262, 95] width 53 height 9
click at [390, 118] on select "agility acuity compatibility tenuity" at bounding box center [390, 118] width 45 height 9
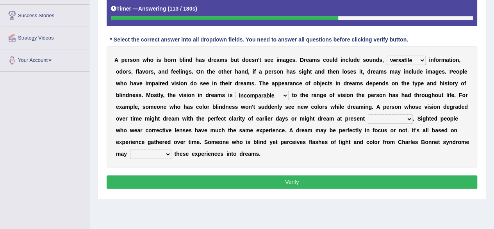
select select "compatibility"
click at [368, 114] on select "agility acuity compatibility tenuity" at bounding box center [390, 118] width 45 height 9
click at [157, 151] on select "institute insure incorporate inhabit" at bounding box center [150, 153] width 41 height 9
select select "incorporate"
click at [130, 149] on select "institute insure incorporate inhabit" at bounding box center [150, 153] width 41 height 9
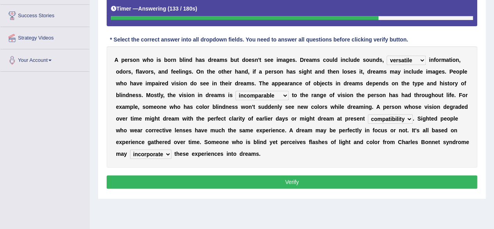
click at [162, 183] on button "Verify" at bounding box center [292, 181] width 371 height 13
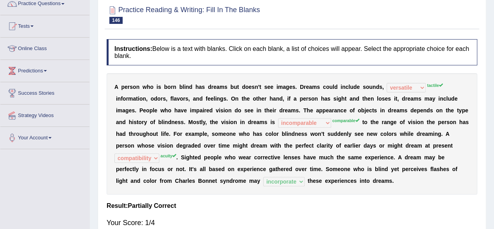
scroll to position [71, 0]
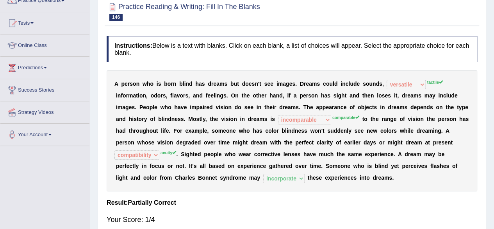
click at [169, 154] on sup "acuity" at bounding box center [169, 152] width 16 height 5
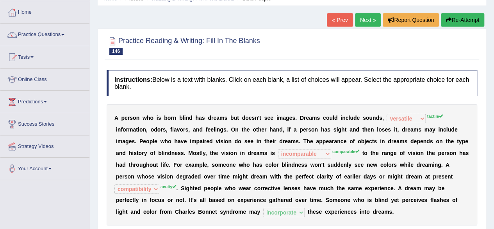
scroll to position [38, 0]
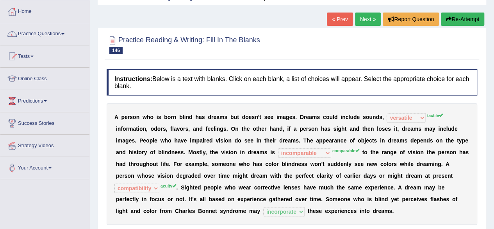
click at [472, 21] on button "Re-Attempt" at bounding box center [462, 19] width 43 height 13
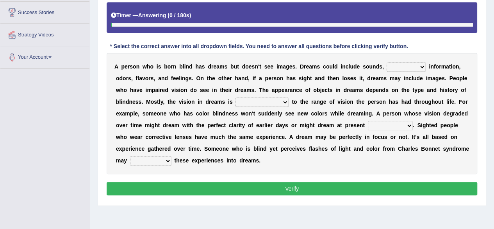
scroll to position [149, 0]
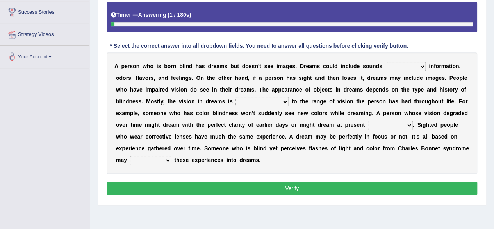
click at [404, 63] on select "volatile tactile versatile fertile" at bounding box center [406, 66] width 39 height 9
select select "tactile"
click at [387, 62] on select "volatile tactile versatile fertile" at bounding box center [406, 66] width 39 height 9
click at [251, 100] on select "comparable interchangeable incomparable imperturbable" at bounding box center [262, 101] width 53 height 9
select select "comparable"
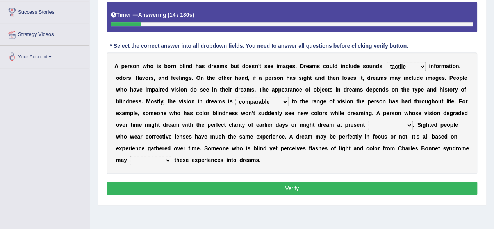
click at [236, 97] on select "comparable interchangeable incomparable imperturbable" at bounding box center [262, 101] width 53 height 9
click at [395, 125] on select "agility acuity compatibility tenuity" at bounding box center [390, 124] width 45 height 9
select select "acuity"
click at [368, 120] on select "agility acuity compatibility tenuity" at bounding box center [390, 124] width 45 height 9
click at [149, 163] on select "institute insure incorporate inhabit" at bounding box center [150, 159] width 41 height 9
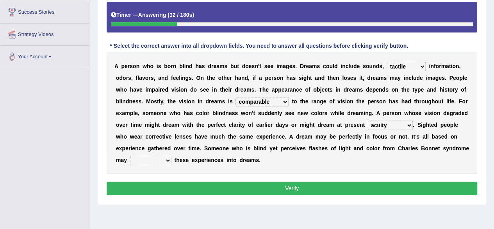
select select "incorporate"
click at [130, 155] on select "institute insure incorporate inhabit" at bounding box center [150, 159] width 41 height 9
click at [163, 192] on button "Verify" at bounding box center [292, 187] width 371 height 13
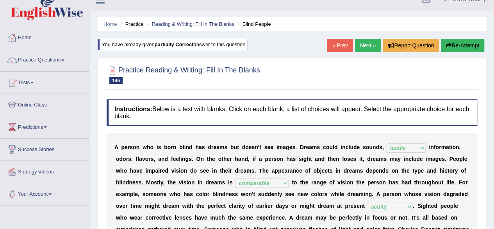
scroll to position [0, 0]
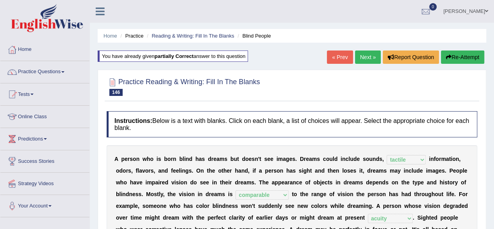
click at [366, 58] on link "Next »" at bounding box center [368, 56] width 26 height 13
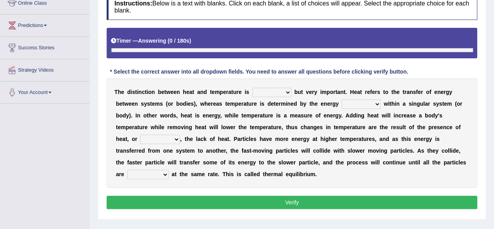
scroll to position [119, 0]
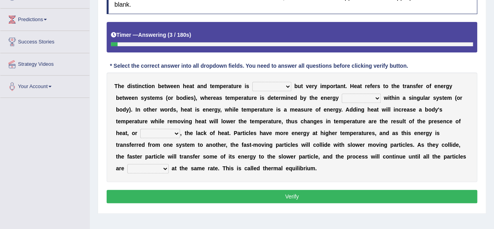
click at [260, 87] on select "subtle spittle brittle dismantle" at bounding box center [271, 86] width 39 height 9
select select "subtle"
click at [252, 82] on select "subtle spittle brittle dismantle" at bounding box center [271, 86] width 39 height 9
click at [368, 99] on select "retained sustained contained remained" at bounding box center [361, 97] width 39 height 9
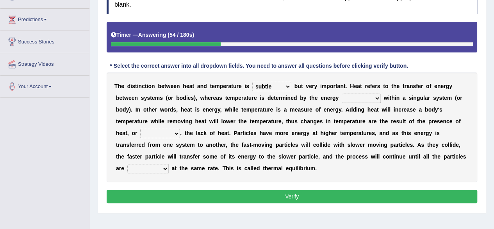
select select "sustained"
click at [342, 93] on select "retained sustained contained remained" at bounding box center [361, 97] width 39 height 9
click at [173, 134] on select "scarcely conversely sparsely diversely" at bounding box center [160, 133] width 40 height 9
select select "sparsely"
click at [140, 129] on select "scarcely conversely sparsely diversely" at bounding box center [160, 133] width 40 height 9
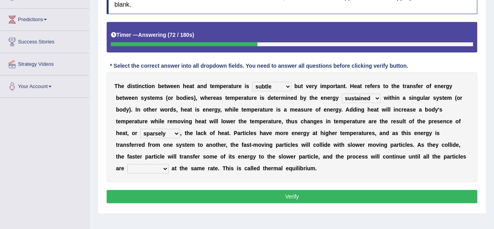
click at [157, 164] on select "dictating devastating operating fascinating" at bounding box center [147, 168] width 41 height 9
select select "fascinating"
click at [127, 164] on select "dictating devastating operating fascinating" at bounding box center [147, 168] width 41 height 9
click at [164, 196] on button "Verify" at bounding box center [292, 195] width 371 height 13
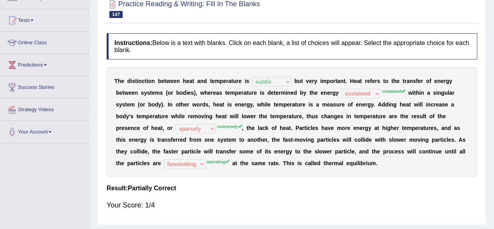
scroll to position [0, 0]
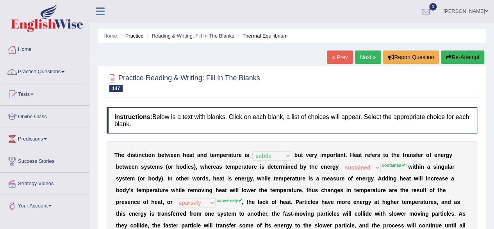
click at [449, 63] on button "Re-Attempt" at bounding box center [462, 56] width 43 height 13
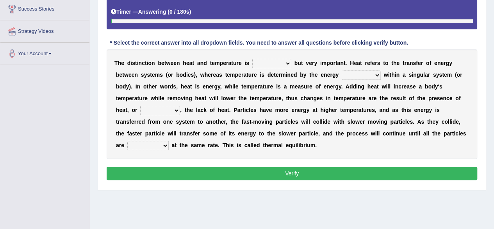
scroll to position [152, 0]
click at [266, 61] on select "subtle spittle brittle dismantle" at bounding box center [271, 63] width 39 height 9
select select "subtle"
click at [252, 59] on select "subtle spittle brittle dismantle" at bounding box center [271, 63] width 39 height 9
click at [366, 71] on select "retained sustained contained remained" at bounding box center [361, 74] width 39 height 9
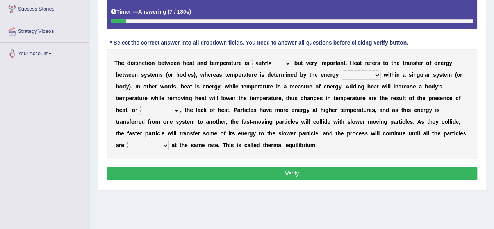
select select "contained"
click at [342, 70] on select "retained sustained contained remained" at bounding box center [361, 74] width 39 height 9
click at [155, 105] on select "scarcely conversely sparsely diversely" at bounding box center [160, 109] width 40 height 9
select select "conversely"
click at [140, 105] on select "scarcely conversely sparsely diversely" at bounding box center [160, 109] width 40 height 9
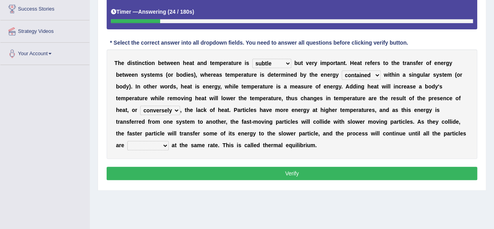
click at [159, 142] on select "dictating devastating operating fascinating" at bounding box center [147, 145] width 41 height 9
select select "operating"
click at [127, 141] on select "dictating devastating operating fascinating" at bounding box center [147, 145] width 41 height 9
click at [166, 171] on button "Verify" at bounding box center [292, 172] width 371 height 13
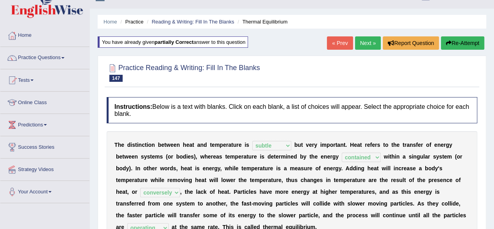
scroll to position [0, 0]
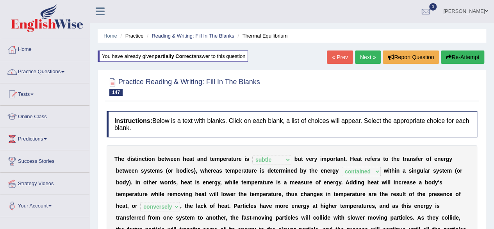
click at [366, 62] on link "Next »" at bounding box center [368, 56] width 26 height 13
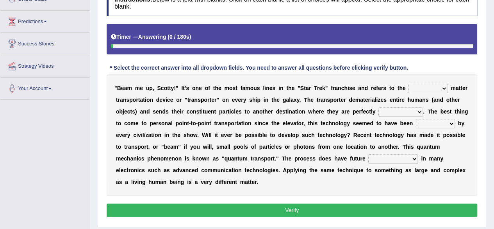
scroll to position [120, 0]
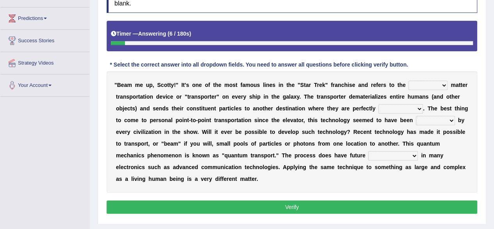
click at [422, 84] on select "futuristic altruistic moralistic linguistic" at bounding box center [428, 84] width 39 height 9
select select "futuristic"
click at [409, 80] on select "futuristic altruistic moralistic linguistic" at bounding box center [428, 84] width 39 height 9
click at [416, 107] on select "gobbled dissembled reassembled cabled" at bounding box center [401, 108] width 45 height 9
select select "reassembled"
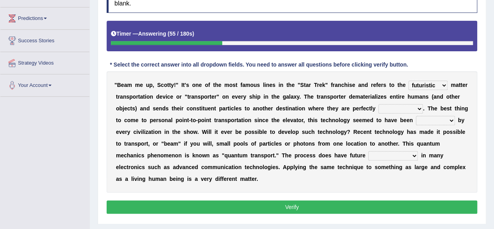
click at [379, 104] on select "gobbled dissembled reassembled cabled" at bounding box center [401, 108] width 45 height 9
click at [415, 109] on select "gobbled dissembled reassembled cabled" at bounding box center [401, 108] width 45 height 9
click at [436, 125] on div "" B e a m m e u p , S [PERSON_NAME] ! " I t ' s o n e o f t h e m o s t f a m o…" at bounding box center [292, 131] width 371 height 121
click at [440, 120] on select "irrupted adopted exempted erupted" at bounding box center [435, 120] width 39 height 9
select select "adopted"
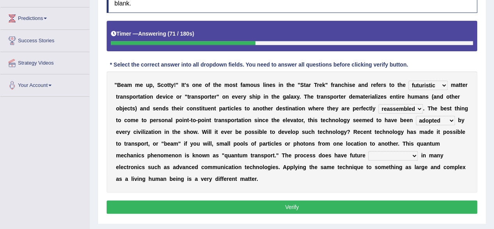
click at [416, 116] on select "irrupted adopted exempted erupted" at bounding box center [435, 120] width 39 height 9
click at [409, 155] on select "amplifications applications certifications simplifications" at bounding box center [393, 155] width 50 height 9
select select "certifications"
click at [368, 151] on select "amplifications applications certifications simplifications" at bounding box center [393, 155] width 50 height 9
click at [366, 208] on button "Verify" at bounding box center [292, 206] width 371 height 13
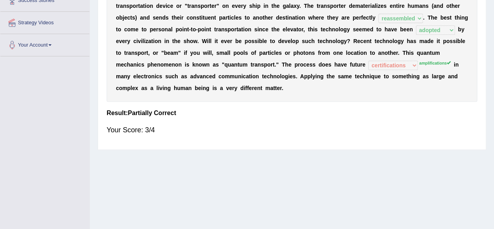
scroll to position [0, 0]
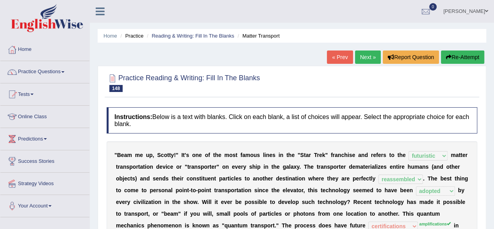
click at [363, 51] on link "Next »" at bounding box center [368, 56] width 26 height 13
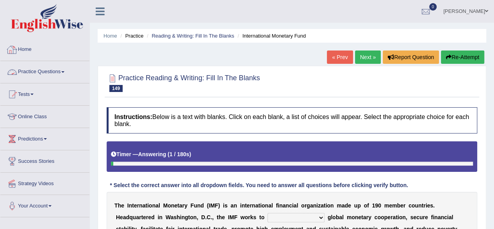
click at [48, 64] on link "Practice Questions" at bounding box center [44, 71] width 89 height 20
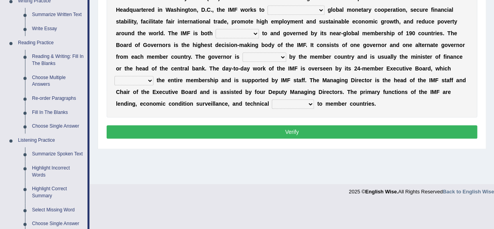
scroll to position [207, 0]
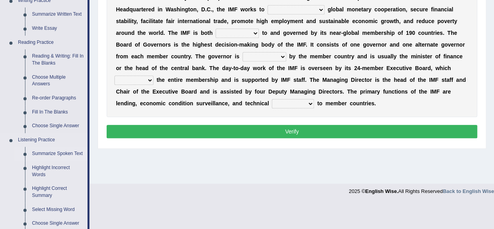
click at [41, 153] on link "Summarize Spoken Text" at bounding box center [58, 154] width 59 height 14
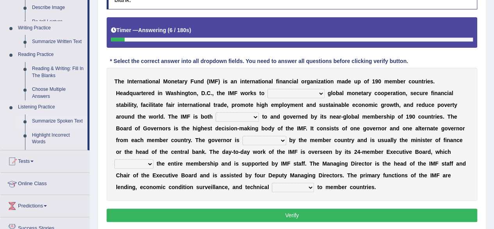
scroll to position [92, 0]
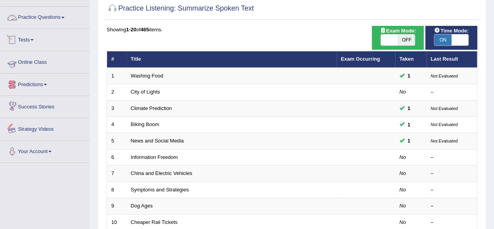
scroll to position [54, 0]
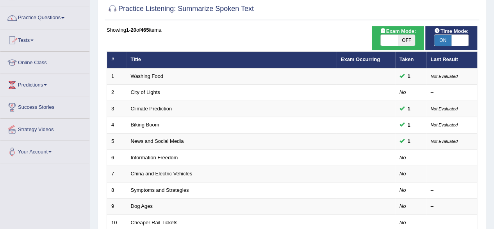
click at [55, 11] on link "Practice Questions" at bounding box center [44, 17] width 89 height 20
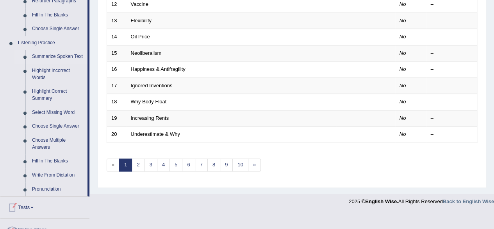
scroll to position [305, 0]
click at [54, 71] on link "Highlight Incorrect Words" at bounding box center [58, 73] width 59 height 21
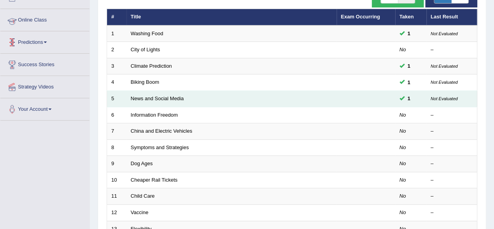
scroll to position [102, 0]
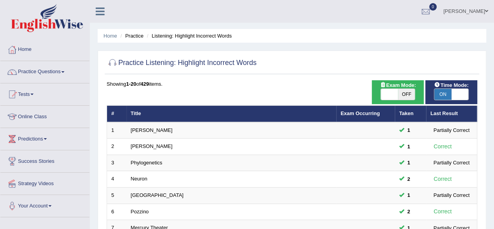
scroll to position [285, 0]
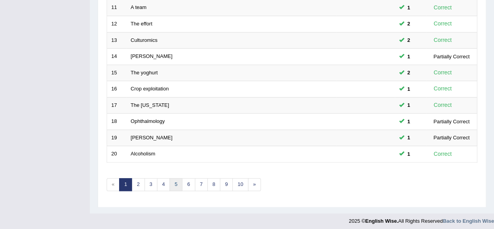
click at [173, 178] on link "5" at bounding box center [176, 184] width 13 height 13
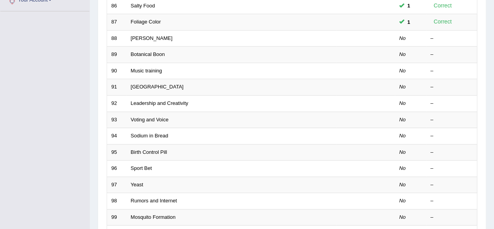
scroll to position [203, 0]
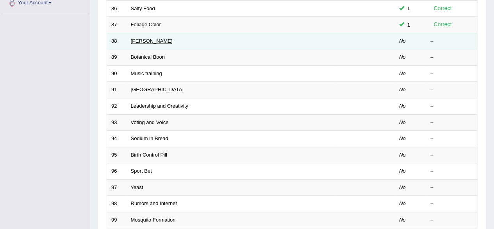
click at [134, 38] on link "Bohr" at bounding box center [152, 41] width 42 height 6
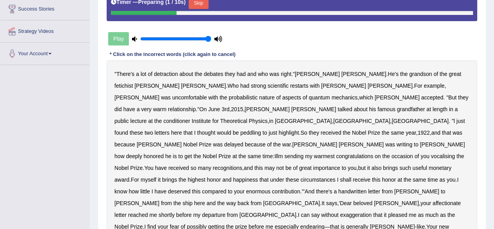
scroll to position [152, 0]
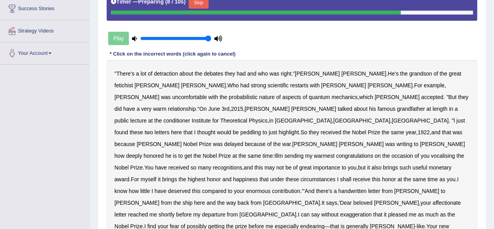
click at [196, 6] on button "Skip" at bounding box center [199, 3] width 20 height 12
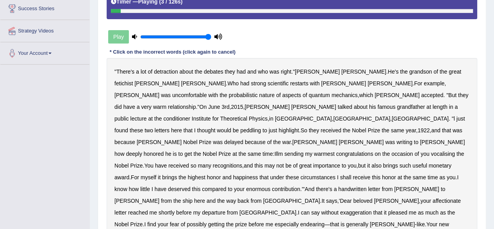
click at [172, 72] on b "detraction" at bounding box center [166, 71] width 24 height 6
click at [133, 80] on b "fetichist" at bounding box center [123, 83] width 18 height 6
click at [290, 82] on b "restarts" at bounding box center [299, 83] width 18 height 6
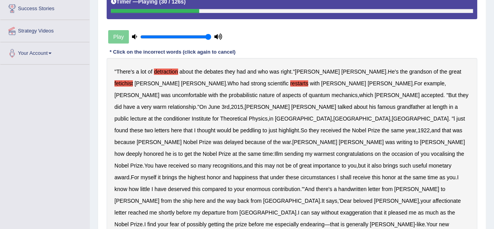
click at [190, 115] on b "conditioner" at bounding box center [176, 118] width 27 height 6
click at [240, 127] on b "peddling" at bounding box center [250, 130] width 21 height 6
click at [274, 150] on b "Illm" at bounding box center [278, 153] width 9 height 6
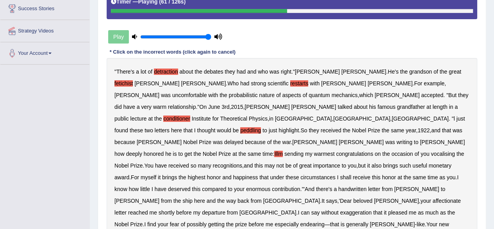
click at [431, 150] on b "vocalising" at bounding box center [443, 153] width 24 height 6
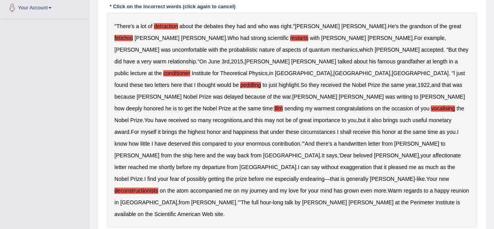
scroll to position [200, 0]
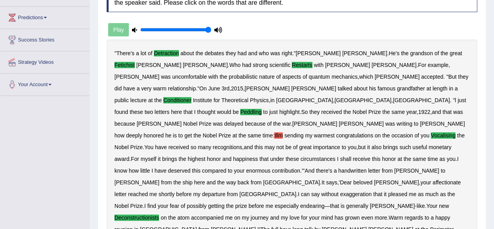
scroll to position [0, 0]
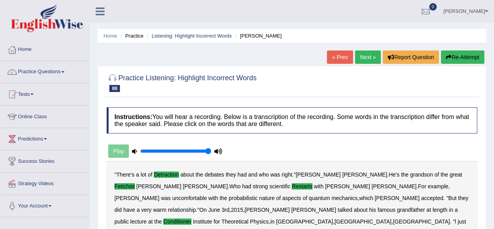
click at [370, 58] on link "Next »" at bounding box center [368, 56] width 26 height 13
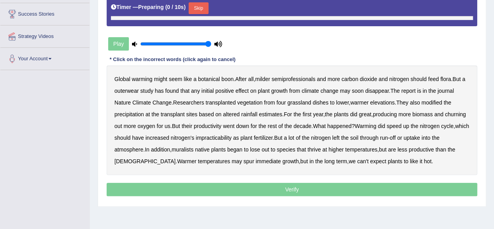
scroll to position [148, 0]
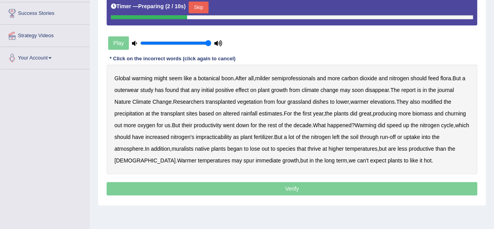
click at [202, 8] on button "Skip" at bounding box center [199, 8] width 20 height 12
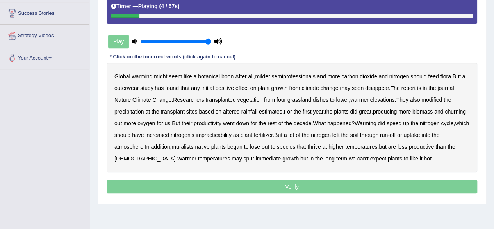
click at [300, 75] on b "semiprofessionals" at bounding box center [294, 76] width 44 height 6
click at [127, 87] on b "outerwear" at bounding box center [126, 88] width 24 height 6
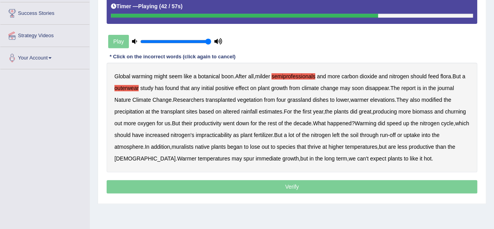
click at [232, 132] on b "impracticability" at bounding box center [214, 135] width 36 height 6
click at [193, 147] on b "muralists" at bounding box center [183, 146] width 22 height 6
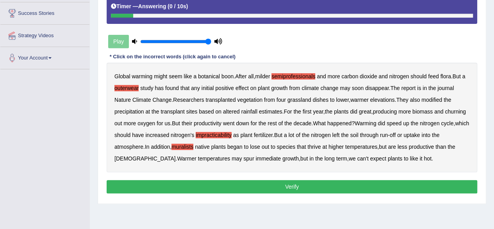
click at [302, 186] on button "Verify" at bounding box center [292, 186] width 371 height 13
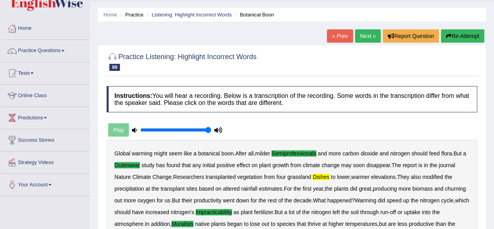
scroll to position [0, 0]
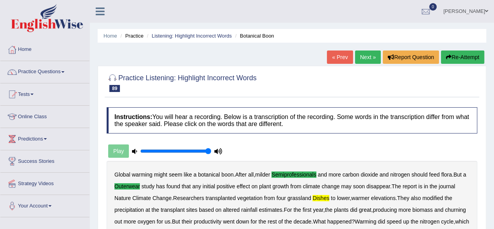
click at [361, 56] on link "Next »" at bounding box center [368, 56] width 26 height 13
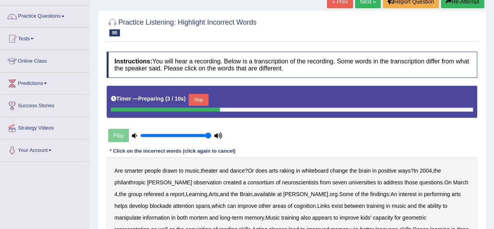
scroll to position [51, 0]
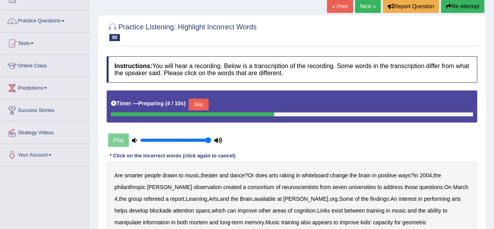
click at [205, 104] on button "Skip" at bounding box center [199, 104] width 20 height 12
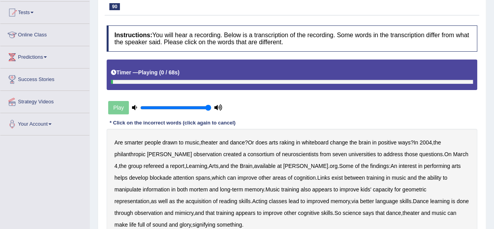
scroll to position [82, 0]
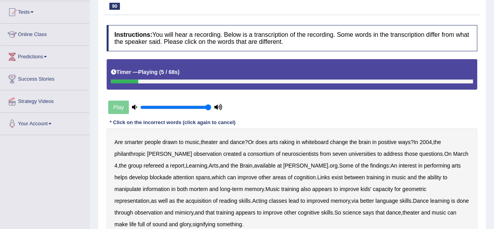
click at [289, 139] on b "raking" at bounding box center [287, 142] width 15 height 6
click at [314, 141] on b "whiteboard" at bounding box center [315, 142] width 27 height 6
click at [193, 154] on b "observation" at bounding box center [207, 153] width 28 height 6
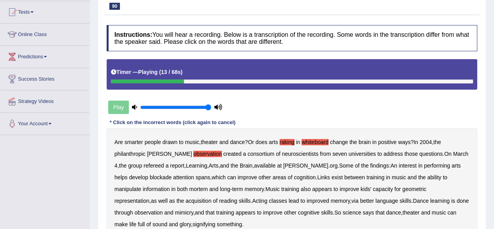
click at [248, 153] on b "consortium" at bounding box center [261, 153] width 27 height 6
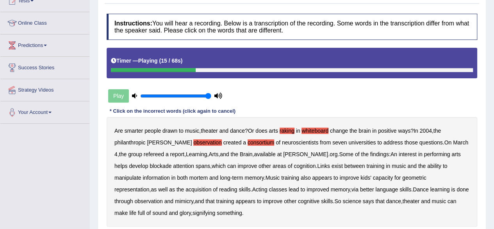
scroll to position [98, 0]
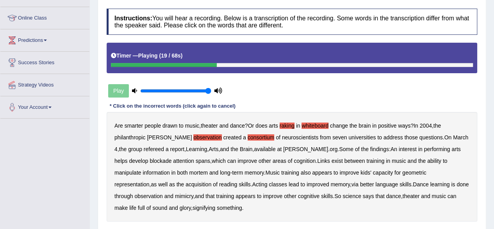
click at [144, 150] on b "refereed" at bounding box center [154, 149] width 20 height 6
click at [172, 157] on b "blockade" at bounding box center [161, 160] width 22 height 6
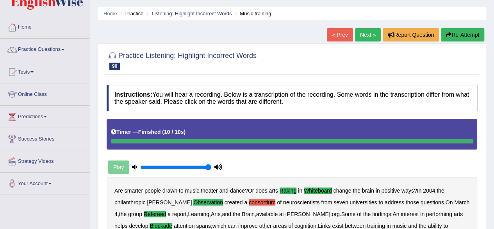
scroll to position [0, 0]
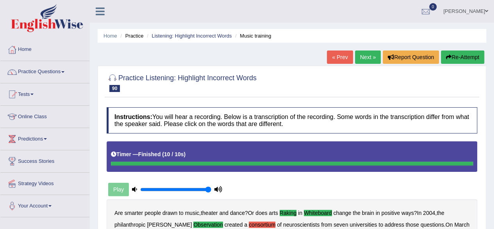
click at [459, 57] on button "Re-Attempt" at bounding box center [462, 56] width 43 height 13
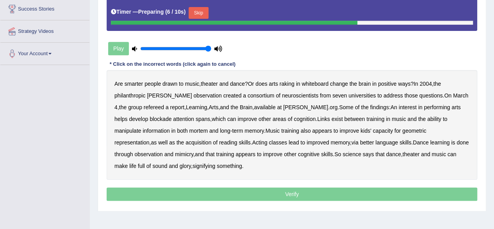
scroll to position [152, 0]
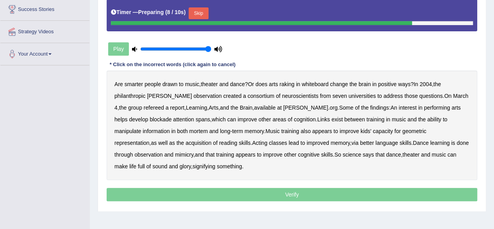
click at [204, 11] on button "Skip" at bounding box center [199, 13] width 20 height 12
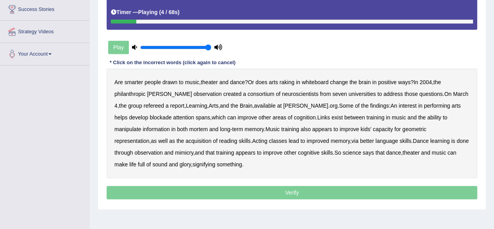
click at [295, 81] on b "raking" at bounding box center [287, 82] width 15 height 6
click at [317, 82] on b "whiteboard" at bounding box center [315, 82] width 27 height 6
click at [140, 91] on b "philanthropic" at bounding box center [129, 94] width 31 height 6
click at [185, 89] on div "Are smarter people drawn to music , theater and dance ? Or does arts raking in …" at bounding box center [292, 122] width 371 height 109
click at [193, 91] on b "observation" at bounding box center [207, 94] width 28 height 6
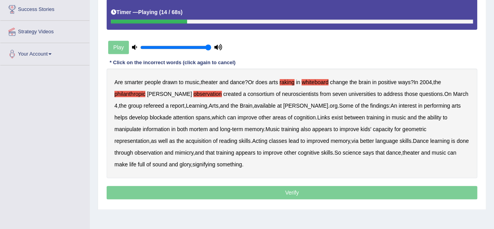
click at [248, 91] on b "consortium" at bounding box center [261, 94] width 27 height 6
click at [144, 105] on b "refereed" at bounding box center [154, 105] width 20 height 6
click at [172, 114] on b "blockade" at bounding box center [161, 117] width 22 height 6
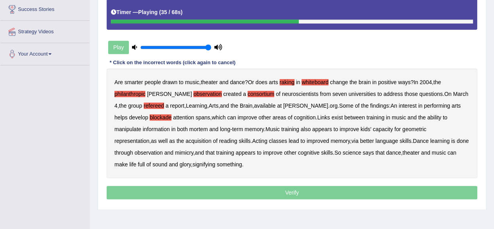
click at [189, 128] on b "mortem" at bounding box center [198, 129] width 18 height 6
click at [248, 92] on b "consortium" at bounding box center [261, 94] width 27 height 6
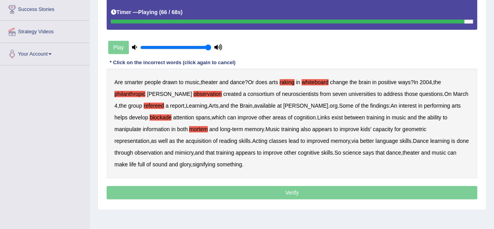
click at [291, 191] on p "Verify" at bounding box center [292, 192] width 371 height 13
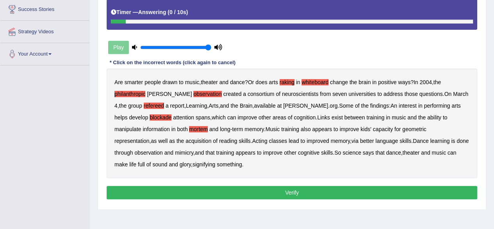
click at [291, 191] on button "Verify" at bounding box center [292, 192] width 371 height 13
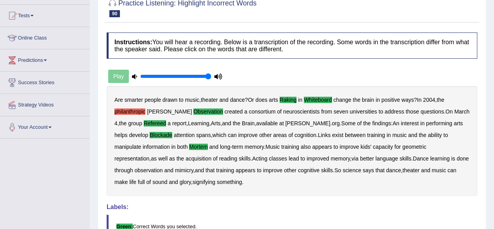
scroll to position [0, 0]
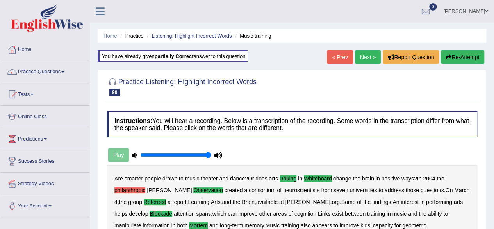
click at [359, 53] on link "Next »" at bounding box center [368, 56] width 26 height 13
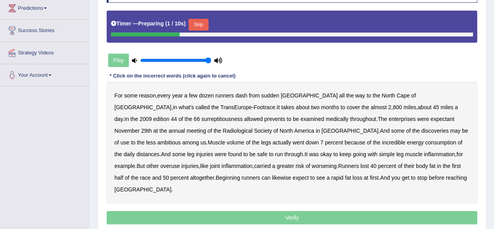
click at [208, 24] on button "Skip" at bounding box center [199, 25] width 20 height 12
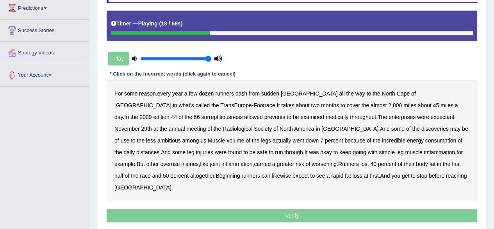
click at [201, 114] on b "surreptitiousness" at bounding box center [221, 117] width 41 height 6
click at [264, 118] on b "prevents" at bounding box center [274, 117] width 21 height 6
click at [389, 115] on b "enterprises" at bounding box center [402, 117] width 27 height 6
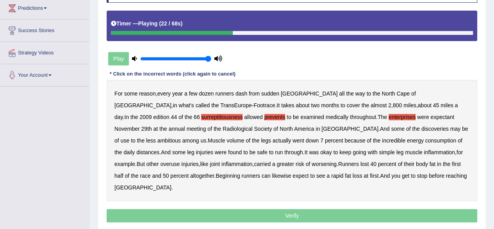
click at [431, 117] on b "expectant" at bounding box center [443, 117] width 24 height 6
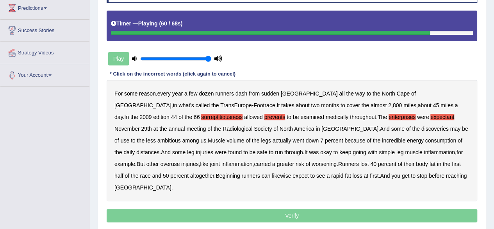
click at [282, 209] on p "Verify" at bounding box center [292, 215] width 371 height 13
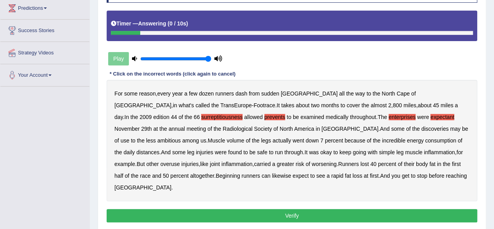
click at [281, 209] on button "Verify" at bounding box center [292, 215] width 371 height 13
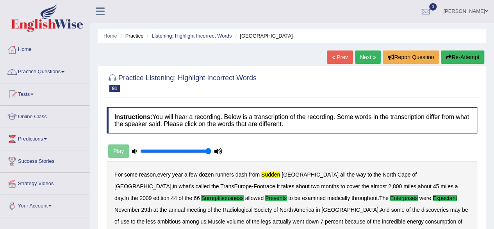
click at [359, 63] on link "Next »" at bounding box center [368, 56] width 26 height 13
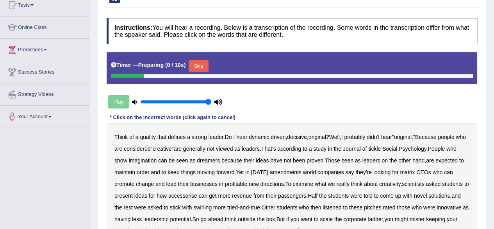
scroll to position [137, 0]
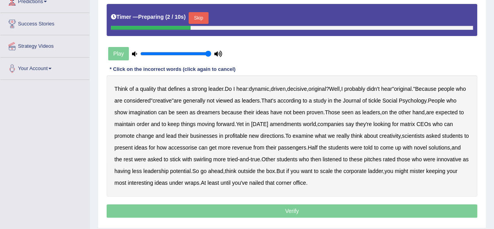
click at [203, 20] on button "Skip" at bounding box center [199, 18] width 20 height 12
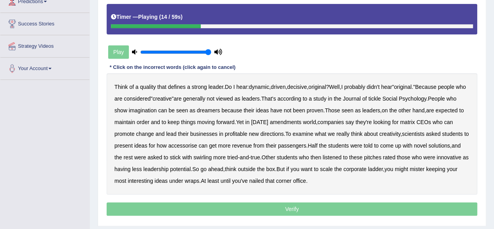
click at [381, 98] on b "tickle" at bounding box center [374, 98] width 13 height 6
click at [302, 123] on b "amendments" at bounding box center [286, 122] width 32 height 6
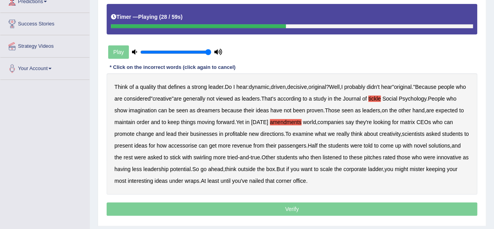
click at [415, 122] on b "matrix" at bounding box center [407, 122] width 15 height 6
click at [197, 146] on b "accessorise" at bounding box center [182, 145] width 29 height 6
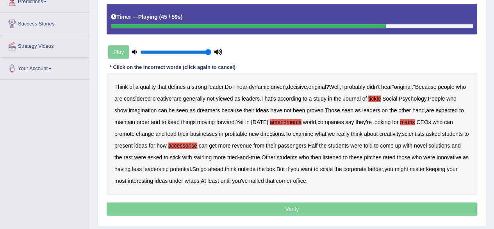
click at [212, 156] on b "swirling" at bounding box center [202, 157] width 18 height 6
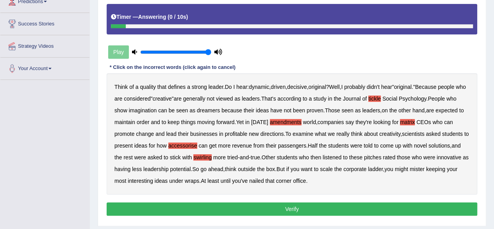
click at [314, 204] on button "Verify" at bounding box center [292, 208] width 371 height 13
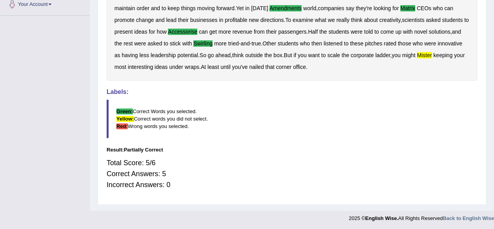
scroll to position [0, 0]
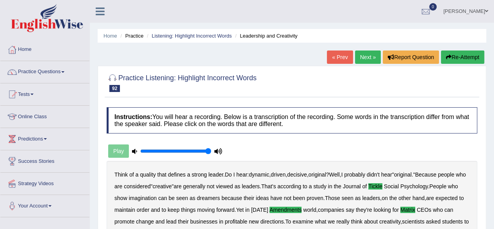
click at [363, 59] on link "Next »" at bounding box center [368, 56] width 26 height 13
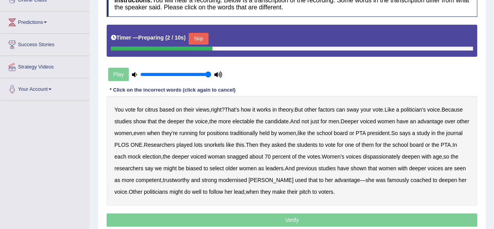
click at [205, 33] on button "Skip" at bounding box center [199, 39] width 20 height 12
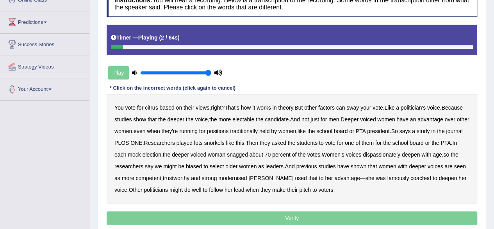
click at [157, 106] on b "citrus" at bounding box center [151, 107] width 13 height 6
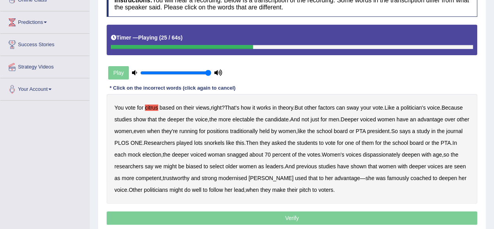
click at [175, 140] on b "Researchers" at bounding box center [159, 142] width 31 height 6
click at [286, 140] on b "asked" at bounding box center [279, 142] width 14 height 6
click at [286, 141] on b "asked" at bounding box center [279, 142] width 14 height 6
click at [400, 154] on b "dispassionately" at bounding box center [382, 154] width 38 height 6
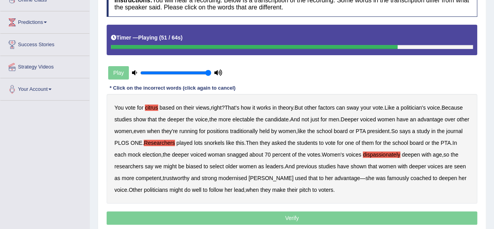
click at [247, 176] on b "modernised" at bounding box center [232, 178] width 29 height 6
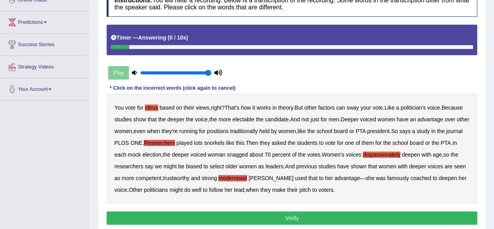
click at [277, 215] on button "Verify" at bounding box center [292, 217] width 371 height 13
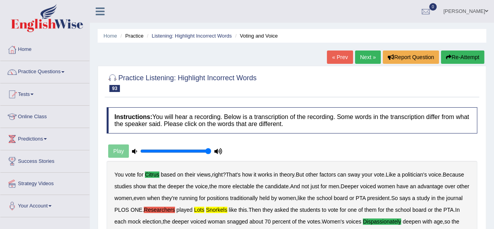
click at [460, 56] on button "Re-Attempt" at bounding box center [462, 56] width 43 height 13
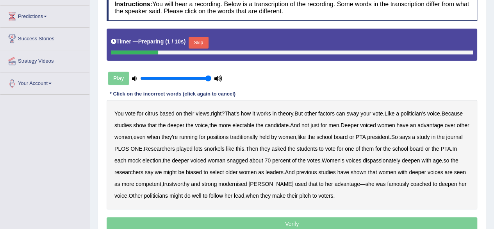
click at [195, 45] on button "Skip" at bounding box center [199, 43] width 20 height 12
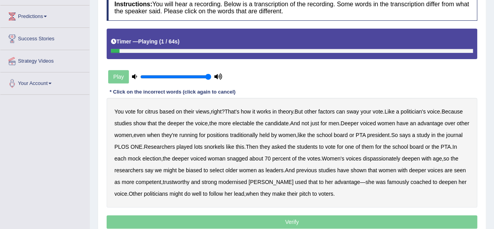
click at [148, 109] on b "citrus" at bounding box center [151, 111] width 13 height 6
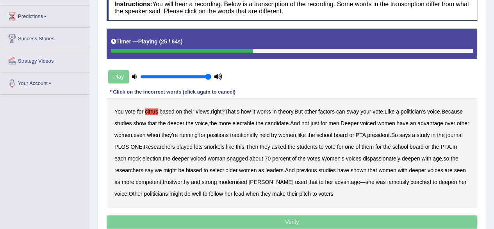
click at [225, 147] on b "snorkels" at bounding box center [214, 146] width 20 height 6
click at [203, 146] on b "lots" at bounding box center [198, 146] width 9 height 6
click at [400, 157] on b "dispassionately" at bounding box center [382, 158] width 38 height 6
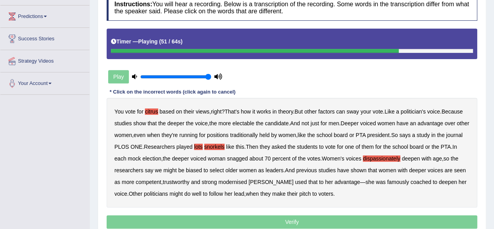
click at [247, 181] on b "modernised" at bounding box center [232, 182] width 29 height 6
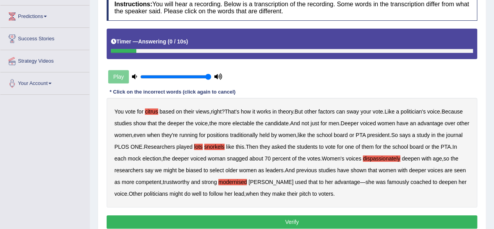
click at [283, 217] on button "Verify" at bounding box center [292, 221] width 371 height 13
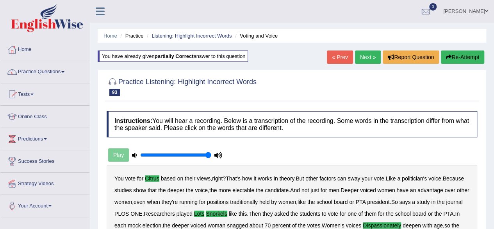
click at [362, 53] on link "Next »" at bounding box center [368, 56] width 26 height 13
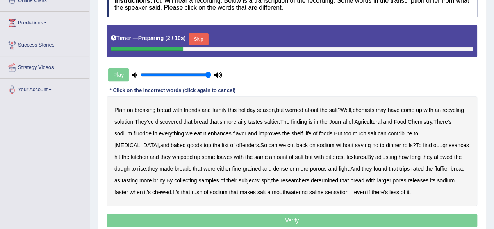
click at [198, 39] on button "Skip" at bounding box center [199, 39] width 20 height 12
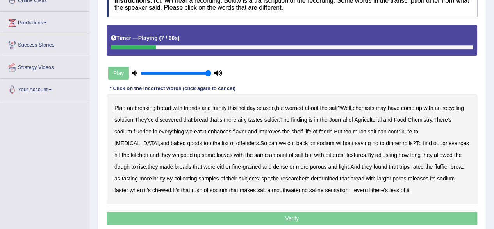
click at [463, 106] on b "recycling" at bounding box center [453, 108] width 21 height 6
click at [148, 129] on b "fluoride" at bounding box center [143, 131] width 18 height 6
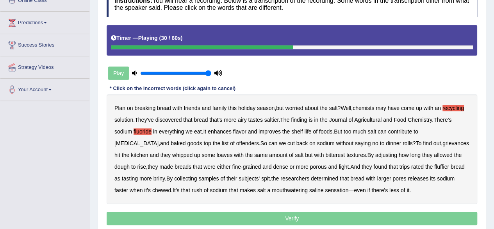
click at [443, 141] on b "grievances" at bounding box center [456, 143] width 27 height 6
click at [325, 155] on b "bitterest" at bounding box center [335, 155] width 20 height 6
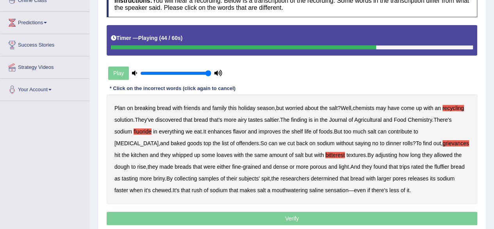
click at [399, 166] on b "trips" at bounding box center [404, 166] width 10 height 6
click at [272, 190] on b "mouthwatering" at bounding box center [290, 190] width 36 height 6
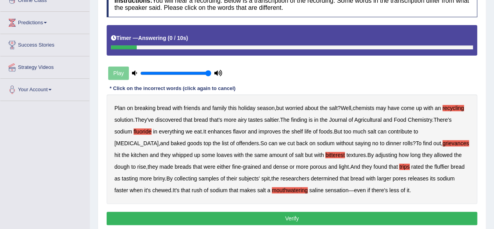
click at [259, 221] on button "Verify" at bounding box center [292, 217] width 371 height 13
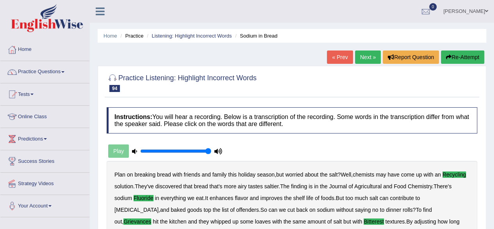
click at [363, 54] on div "Home Practice Listening: Highlight Incorrect Words Sodium in Bread « Prev Next …" at bounding box center [292, 200] width 404 height 400
click at [363, 54] on link "Next »" at bounding box center [368, 56] width 26 height 13
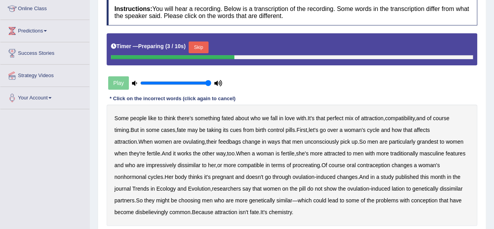
scroll to position [116, 0]
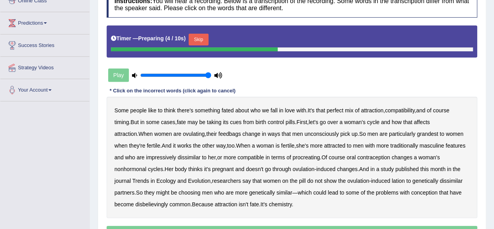
click at [198, 36] on button "Skip" at bounding box center [199, 40] width 20 height 12
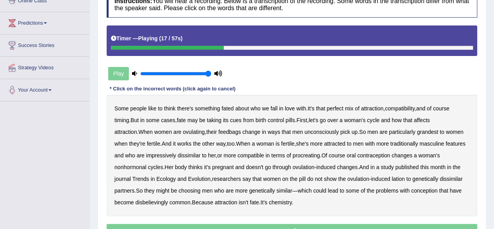
click at [218, 130] on b "feedbags" at bounding box center [229, 132] width 23 height 6
click at [417, 131] on b "grandest" at bounding box center [427, 132] width 21 height 6
click at [150, 152] on b "impressively" at bounding box center [161, 155] width 30 height 6
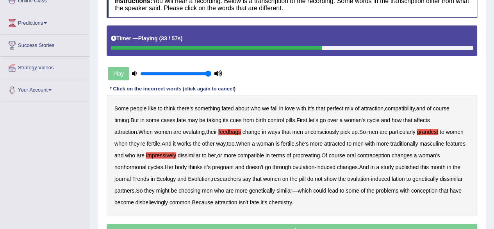
click at [306, 156] on b "procreating" at bounding box center [306, 155] width 27 height 6
click at [392, 179] on b "lation" at bounding box center [398, 178] width 13 height 6
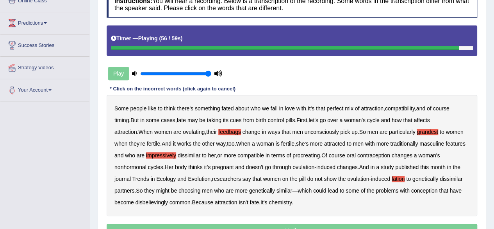
click at [136, 202] on b "disbelievingly" at bounding box center [152, 202] width 32 height 6
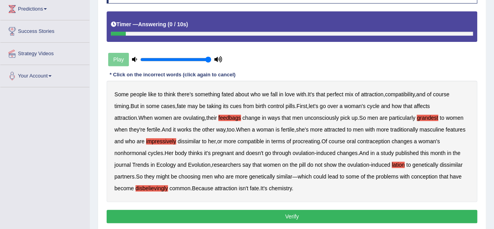
scroll to position [130, 0]
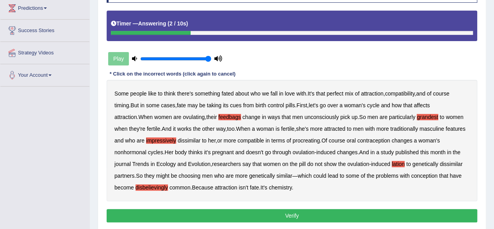
click at [322, 209] on button "Verify" at bounding box center [292, 215] width 371 height 13
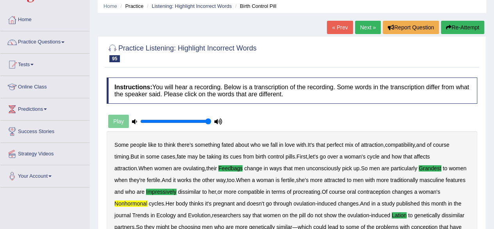
scroll to position [0, 0]
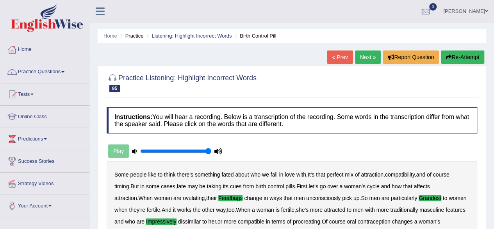
click at [357, 58] on link "Next »" at bounding box center [368, 56] width 26 height 13
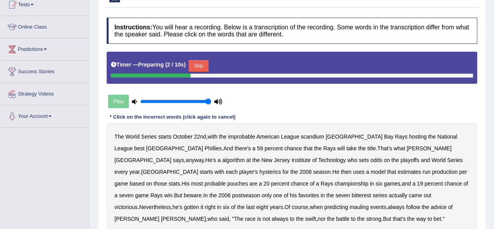
click at [197, 62] on button "Skip" at bounding box center [199, 66] width 20 height 12
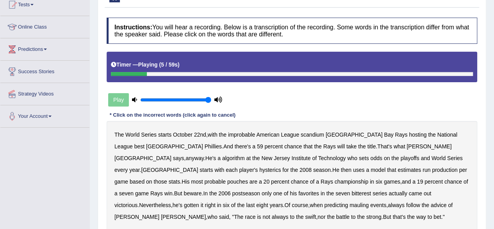
click at [318, 132] on b "scandium" at bounding box center [312, 134] width 23 height 6
click at [339, 136] on b "Tampa" at bounding box center [354, 134] width 57 height 6
click at [245, 155] on b "algorithm" at bounding box center [233, 158] width 23 height 6
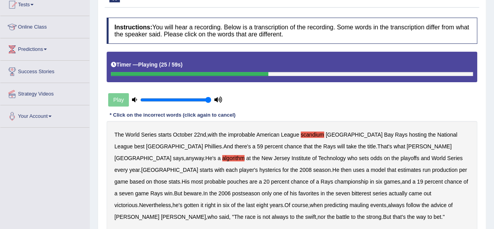
click at [281, 166] on b "hysterics" at bounding box center [269, 169] width 21 height 6
click at [248, 178] on b "pouches" at bounding box center [237, 181] width 21 height 6
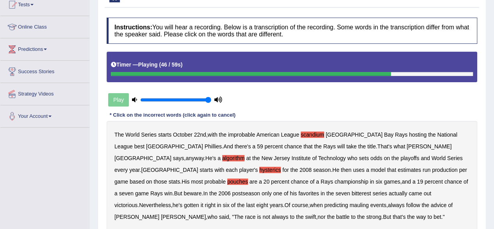
click at [352, 190] on b "bitterest" at bounding box center [362, 193] width 20 height 6
click at [350, 204] on b "mauling" at bounding box center [359, 205] width 19 height 6
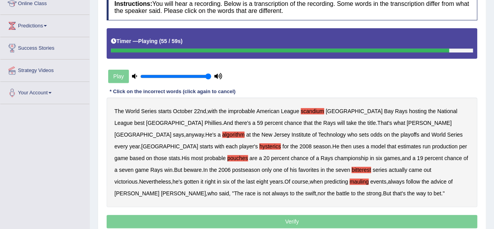
scroll to position [114, 0]
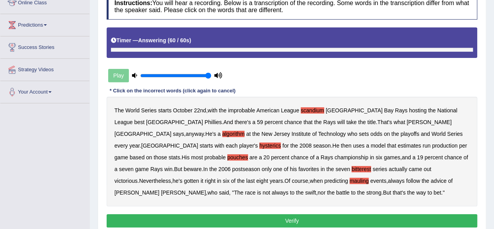
click at [218, 218] on p "Verify" at bounding box center [292, 220] width 371 height 13
click at [218, 218] on button "Verify" at bounding box center [292, 220] width 371 height 13
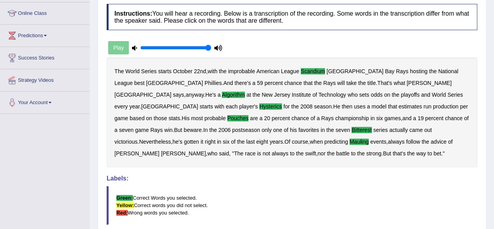
scroll to position [0, 0]
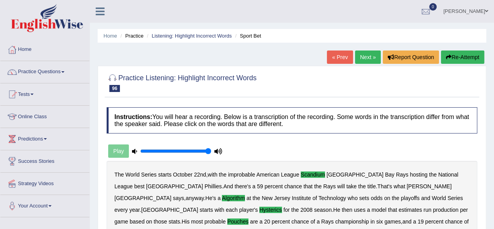
click at [366, 62] on link "Next »" at bounding box center [368, 56] width 26 height 13
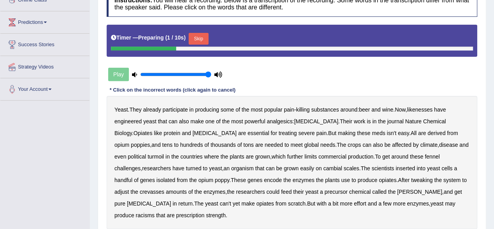
click at [203, 35] on button "Skip" at bounding box center [199, 39] width 20 height 12
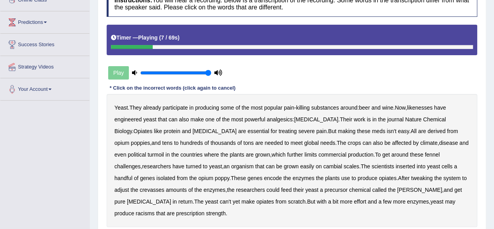
click at [432, 105] on b "likenesses" at bounding box center [419, 107] width 25 height 6
click at [164, 130] on b "protein" at bounding box center [172, 131] width 17 height 6
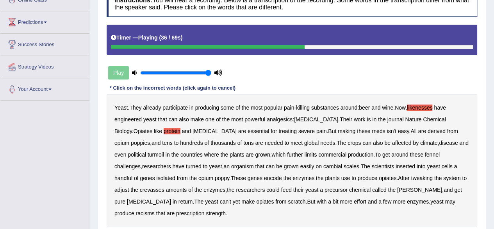
click at [425, 154] on b "fennel" at bounding box center [432, 154] width 15 height 6
click at [323, 163] on b "cambial" at bounding box center [332, 166] width 19 height 6
click at [164, 186] on b "crevasses" at bounding box center [152, 189] width 25 height 6
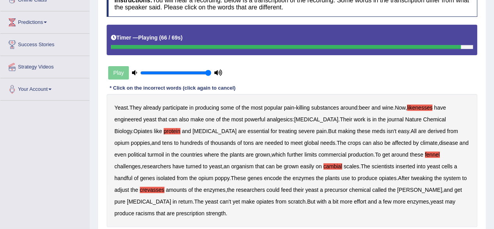
click at [154, 210] on b "racisms" at bounding box center [145, 213] width 19 height 6
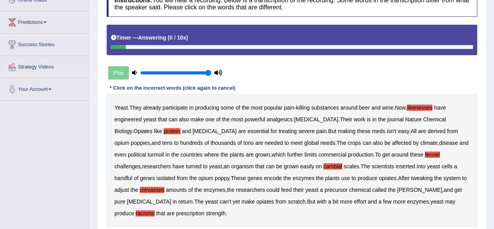
scroll to position [152, 0]
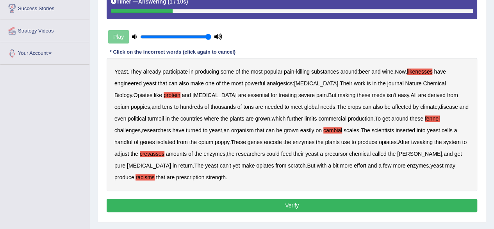
click at [348, 198] on button "Verify" at bounding box center [292, 204] width 371 height 13
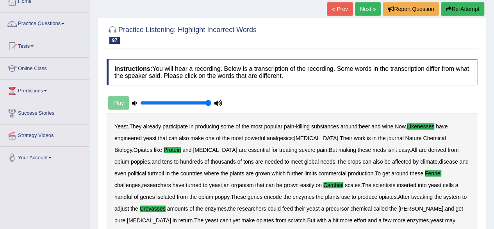
scroll to position [0, 0]
